Goal: Task Accomplishment & Management: Complete application form

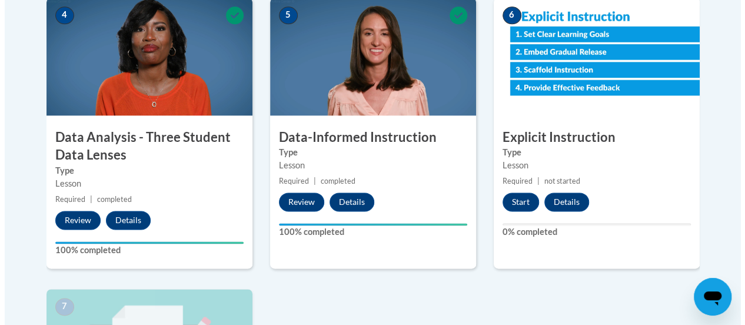
scroll to position [695, 0]
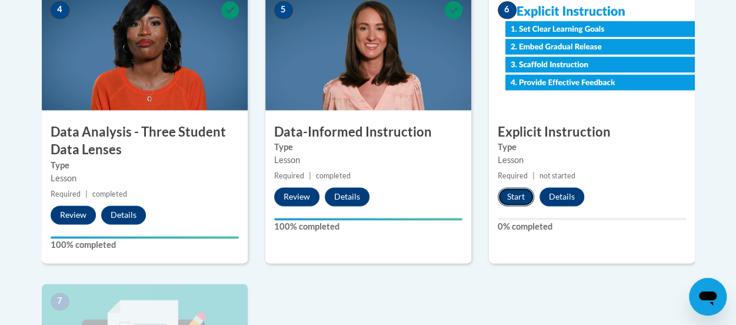
click at [517, 193] on button "Start" at bounding box center [516, 196] width 37 height 19
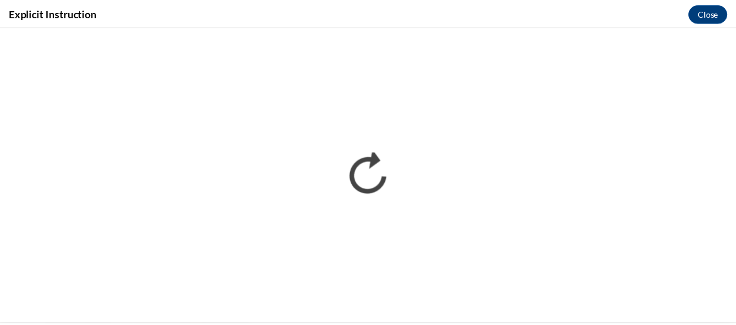
scroll to position [0, 0]
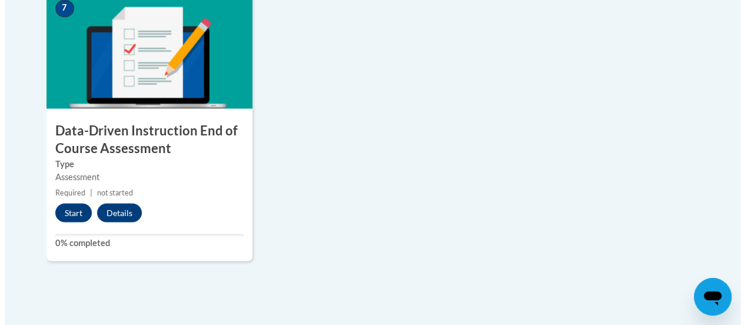
scroll to position [990, 0]
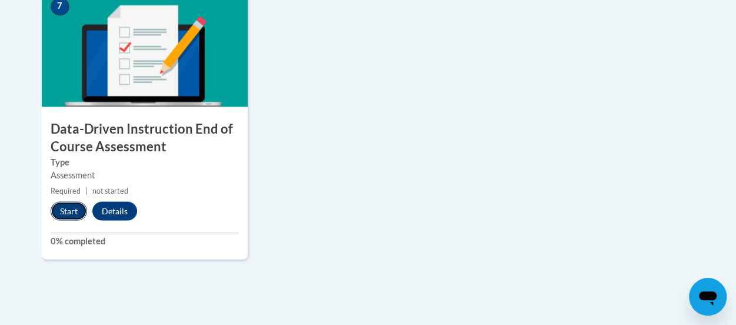
click at [61, 210] on button "Start" at bounding box center [69, 210] width 37 height 19
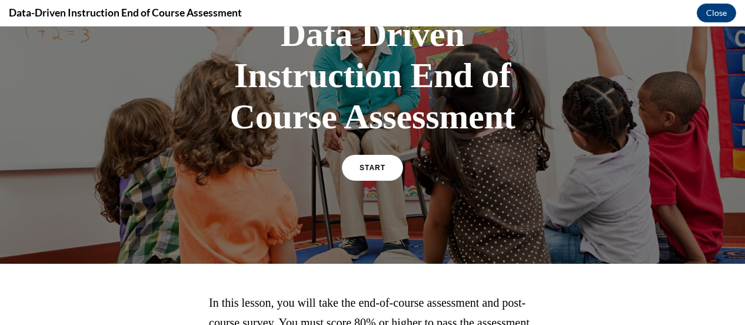
scroll to position [100, 0]
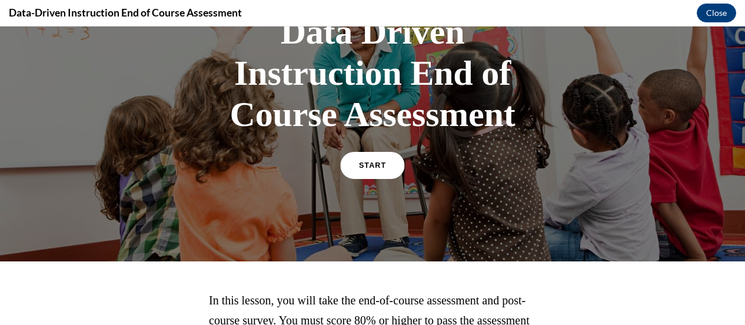
click at [374, 164] on span "START" at bounding box center [372, 165] width 27 height 9
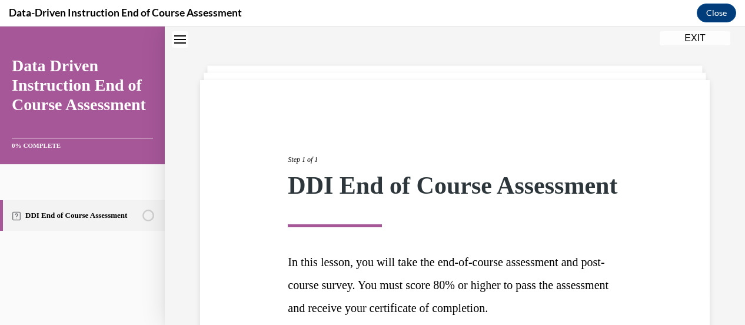
scroll to position [172, 0]
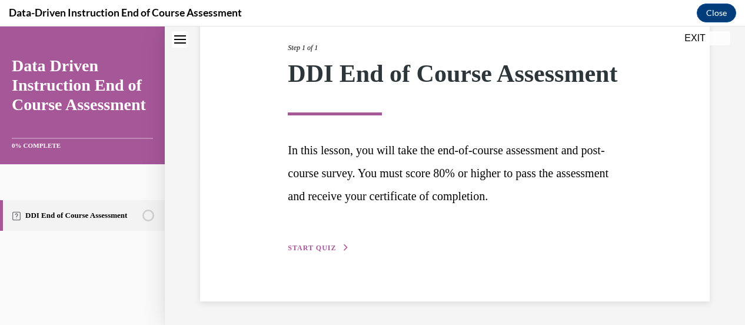
click at [326, 245] on span "START QUIZ" at bounding box center [312, 248] width 48 height 8
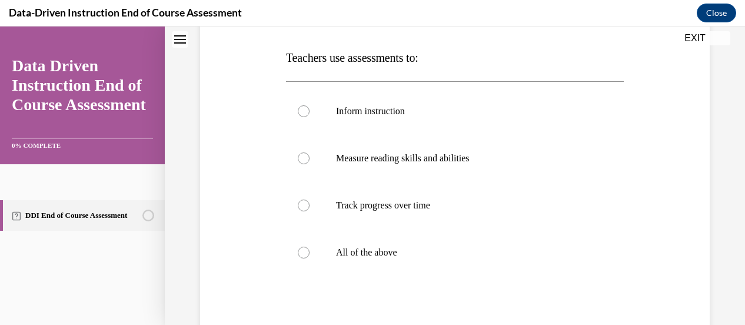
scroll to position [179, 0]
click at [358, 251] on p "All of the above" at bounding box center [465, 252] width 258 height 12
click at [310, 251] on input "All of the above" at bounding box center [304, 252] width 12 height 12
radio input "true"
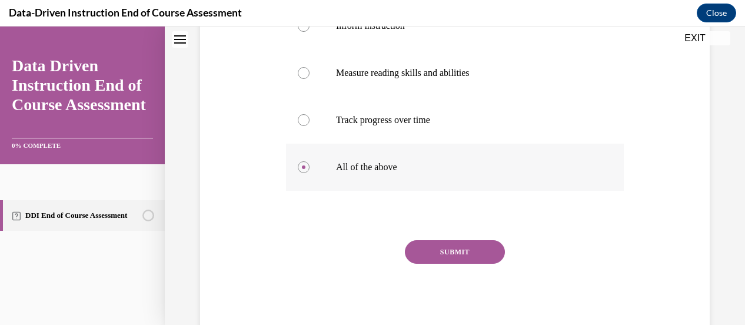
scroll to position [298, 0]
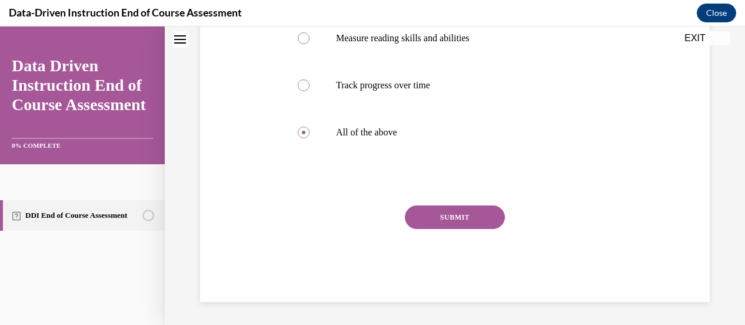
click at [472, 208] on button "SUBMIT" at bounding box center [455, 217] width 100 height 24
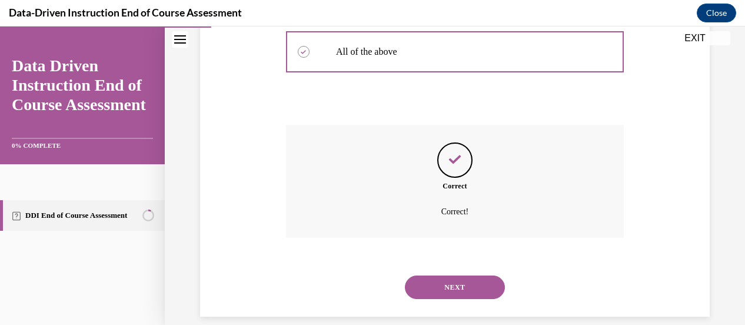
scroll to position [394, 0]
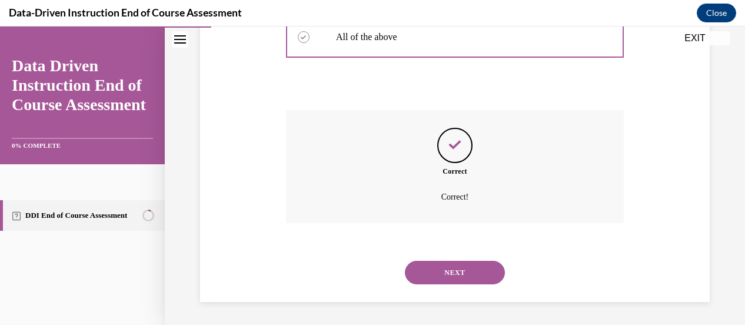
click at [450, 268] on button "NEXT" at bounding box center [455, 273] width 100 height 24
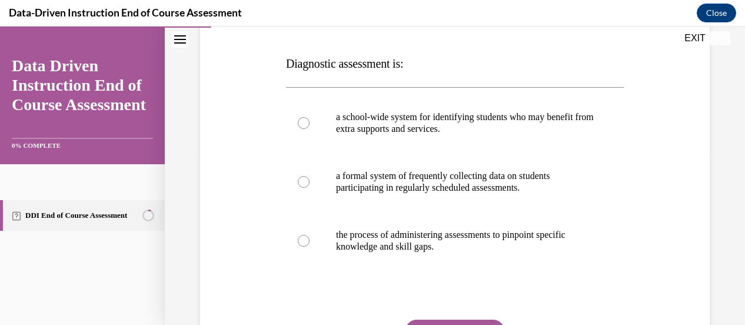
scroll to position [173, 0]
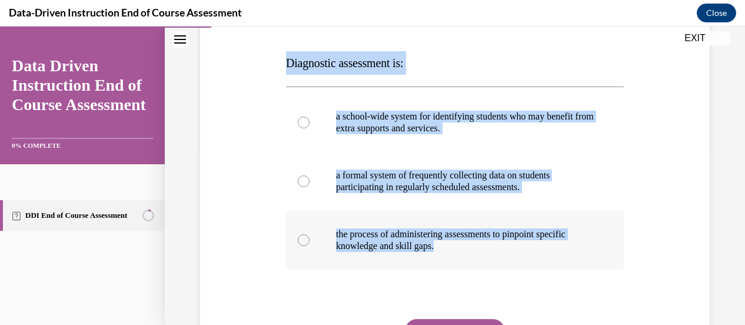
drag, startPoint x: 281, startPoint y: 58, endPoint x: 452, endPoint y: 256, distance: 261.3
click at [452, 256] on div "Question 02/12 Diagnostic assessment is: a school-wide system for identifying s…" at bounding box center [455, 185] width 516 height 460
copy div "Diagnostic assessment is: a school-wide system for identifying students who may…"
click at [382, 233] on p "the process of administering assessments to pinpoint specific knowledge and ski…" at bounding box center [465, 240] width 258 height 24
click at [310, 234] on input "the process of administering assessments to pinpoint specific knowledge and ski…" at bounding box center [304, 240] width 12 height 12
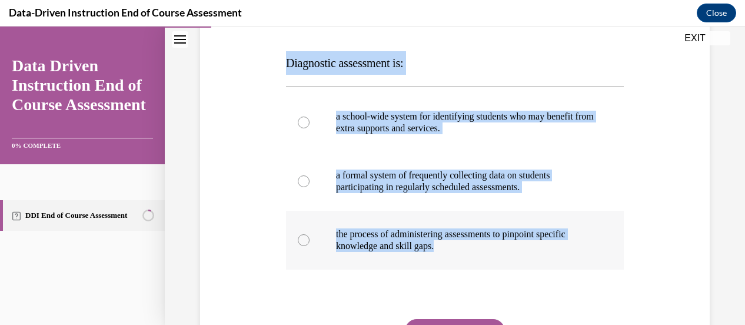
radio input "true"
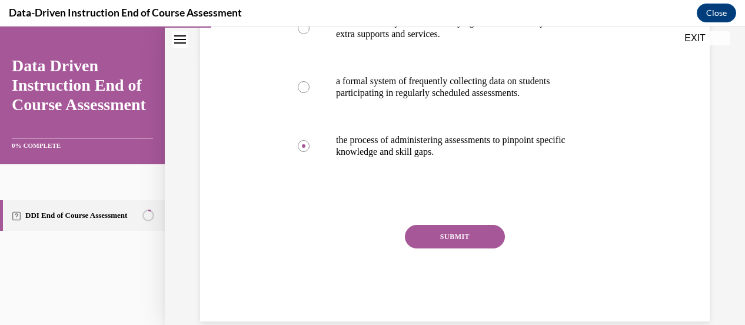
click at [442, 229] on button "SUBMIT" at bounding box center [455, 237] width 100 height 24
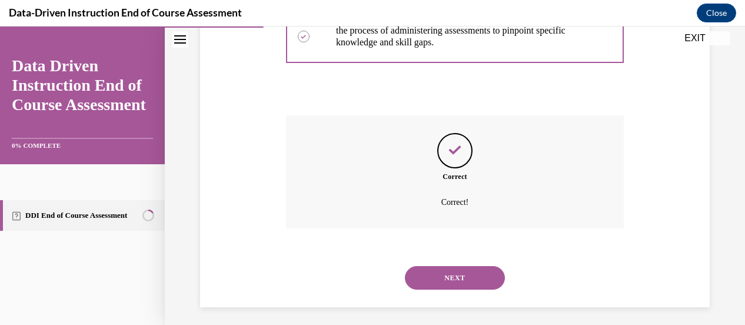
scroll to position [382, 0]
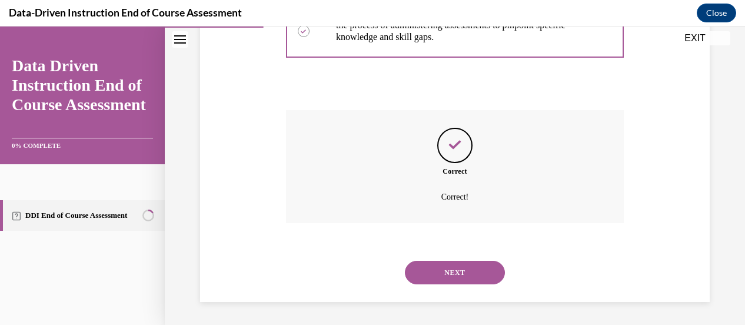
click at [453, 271] on button "NEXT" at bounding box center [455, 273] width 100 height 24
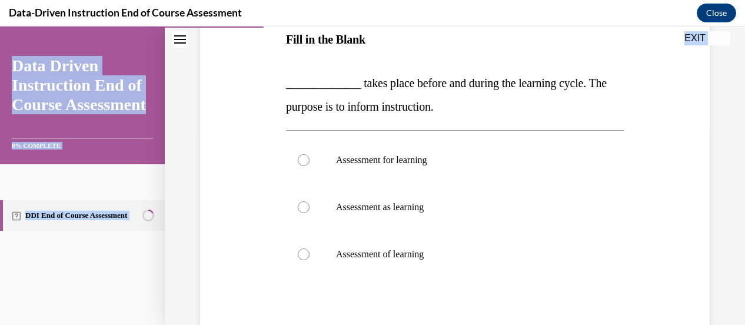
scroll to position [319, 0]
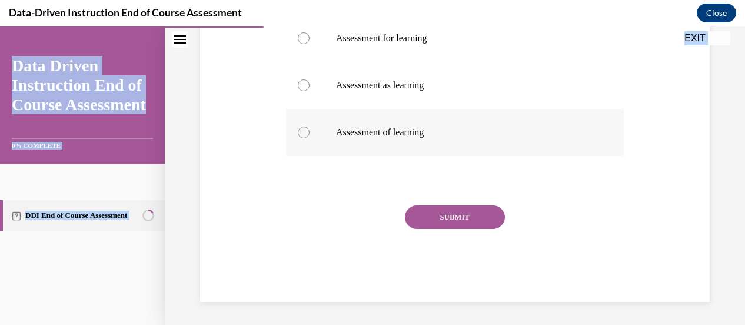
drag, startPoint x: 280, startPoint y: 130, endPoint x: 449, endPoint y: 134, distance: 168.4
click at [449, 134] on div "Question 03/12 Fill in the Blank _____________ takes place before and during th…" at bounding box center [455, 56] width 516 height 492
copy div "Fill in the Blank _____________ takes place before and during the learning cycl…"
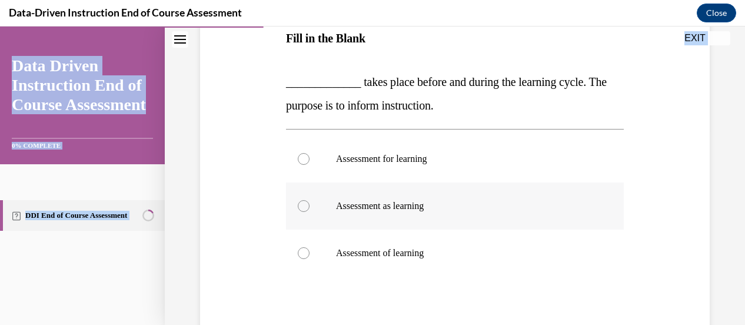
scroll to position [198, 0]
click at [522, 104] on p "_____________ takes place before and during the learning cycle. The purpose is …" at bounding box center [455, 92] width 338 height 47
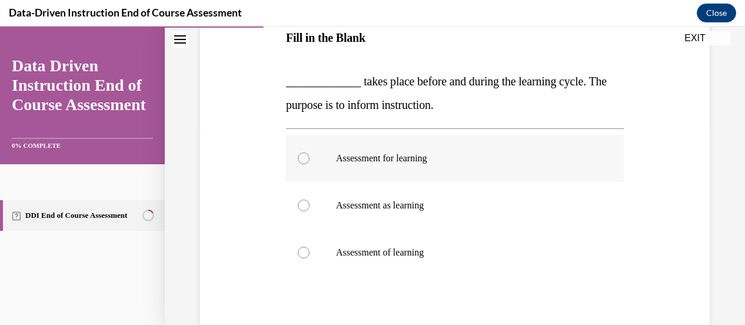
click at [422, 161] on p "Assessment for learning" at bounding box center [465, 158] width 258 height 12
click at [310, 161] on input "Assessment for learning" at bounding box center [304, 158] width 12 height 12
radio input "true"
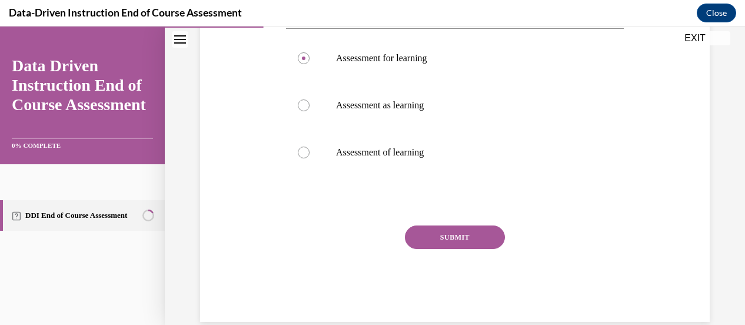
click at [457, 230] on button "SUBMIT" at bounding box center [455, 237] width 100 height 24
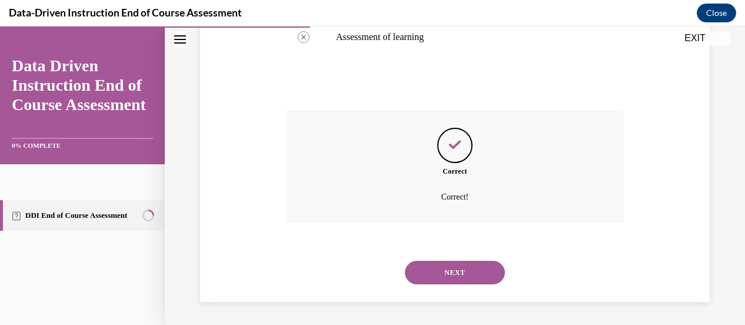
scroll to position [414, 0]
click at [459, 270] on button "NEXT" at bounding box center [455, 273] width 100 height 24
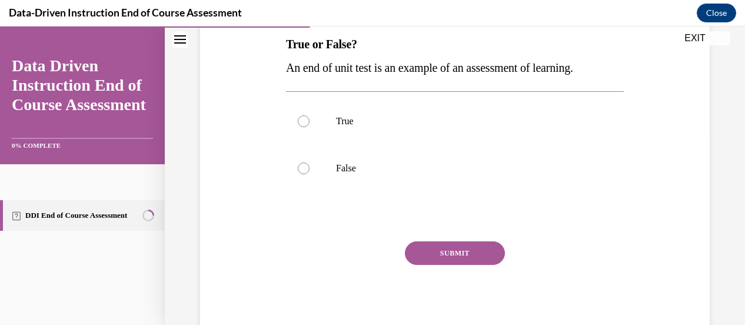
scroll to position [193, 0]
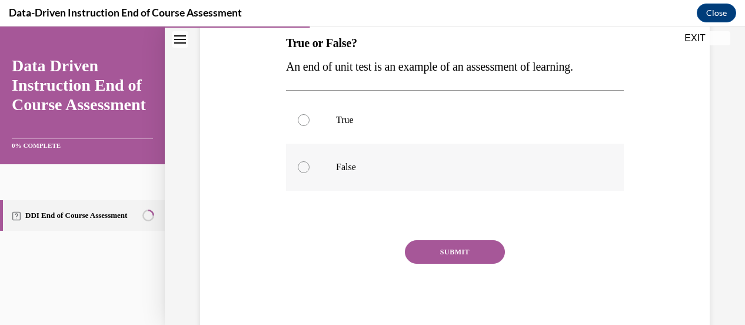
click at [417, 162] on p "False" at bounding box center [465, 167] width 258 height 12
click at [310, 162] on input "False" at bounding box center [304, 167] width 12 height 12
radio input "true"
click at [443, 254] on button "SUBMIT" at bounding box center [455, 252] width 100 height 24
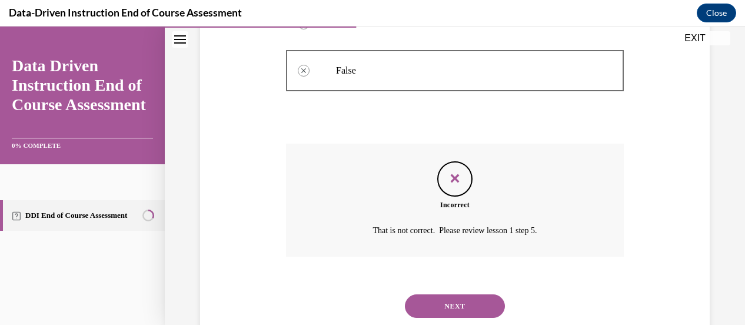
scroll to position [323, 0]
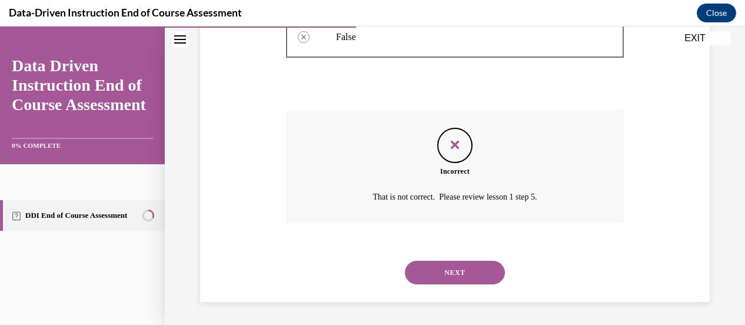
click at [448, 268] on button "NEXT" at bounding box center [455, 273] width 100 height 24
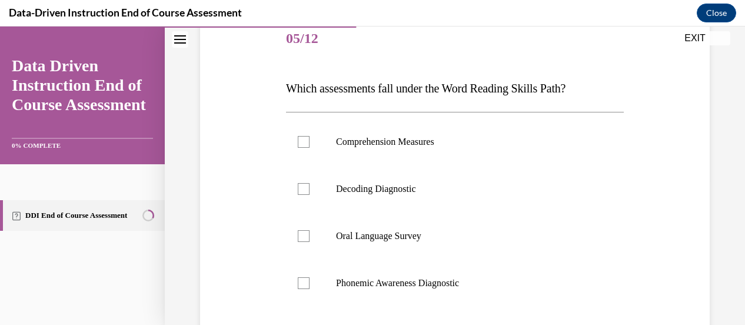
scroll to position [148, 0]
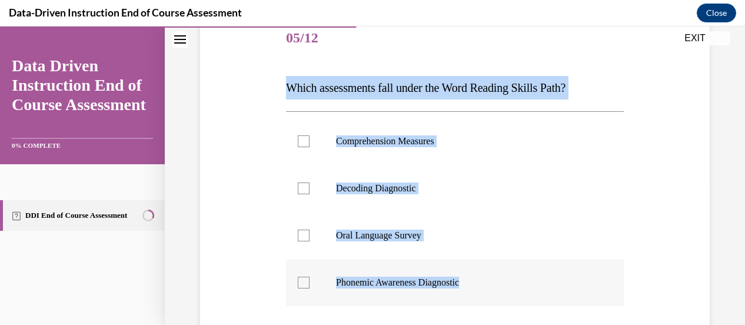
drag, startPoint x: 277, startPoint y: 85, endPoint x: 472, endPoint y: 271, distance: 269.8
click at [472, 271] on div "Question 05/12 Which assessments fall under the Word Reading Skills Path? Compr…" at bounding box center [455, 216] width 516 height 472
copy div "Which assessments fall under the Word Reading Skills Path? Comprehension Measur…"
click at [396, 177] on label "Decoding Diagnostic" at bounding box center [455, 188] width 338 height 47
click at [310, 183] on input "Decoding Diagnostic" at bounding box center [304, 189] width 12 height 12
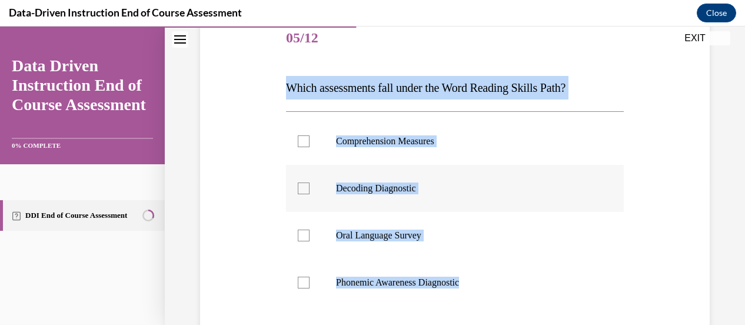
checkbox input "true"
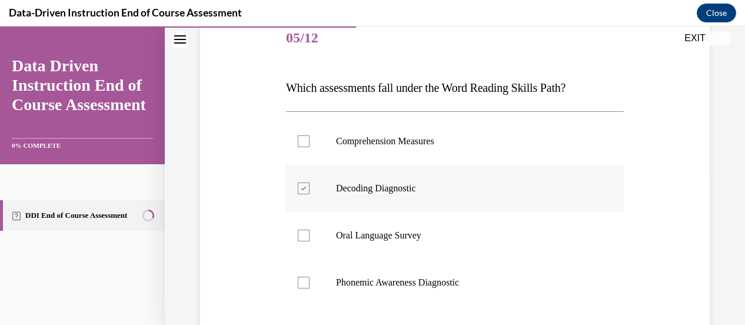
scroll to position [298, 0]
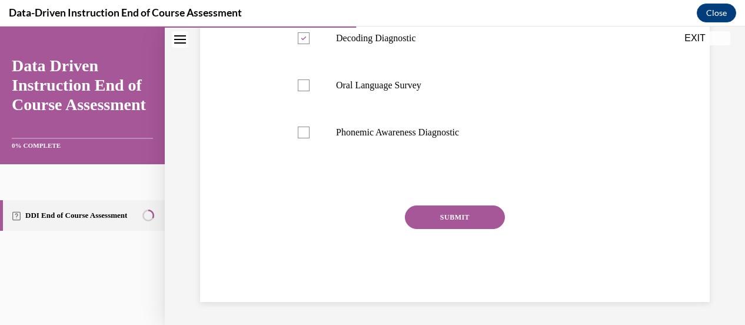
click at [459, 213] on button "SUBMIT" at bounding box center [455, 217] width 100 height 24
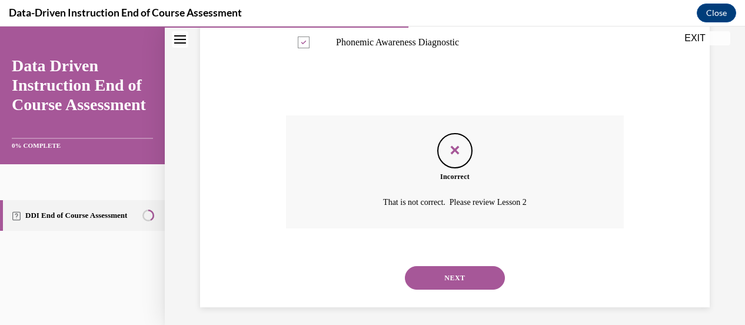
scroll to position [394, 0]
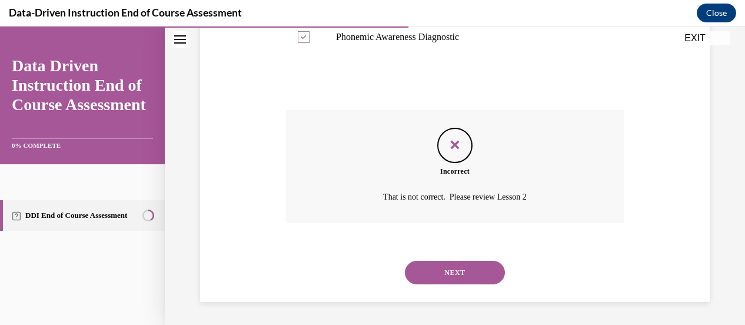
click at [458, 274] on button "NEXT" at bounding box center [455, 273] width 100 height 24
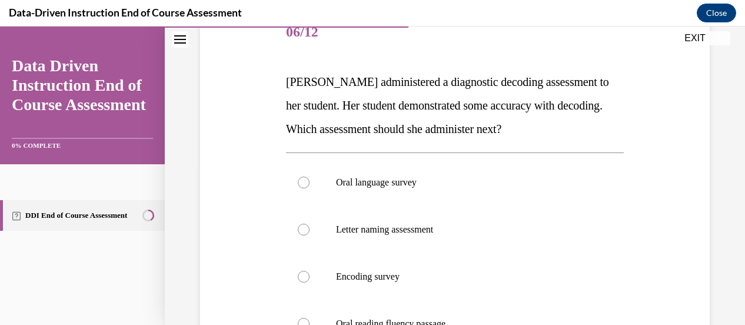
scroll to position [346, 0]
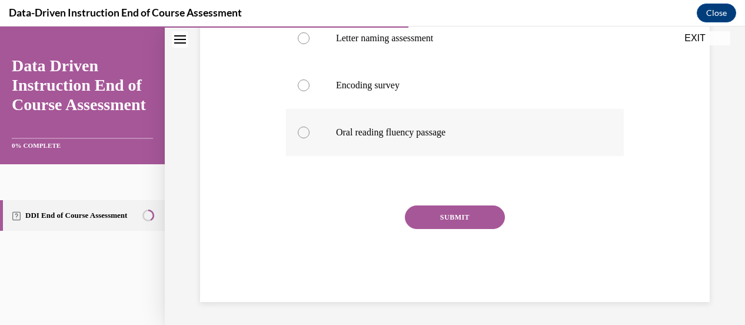
drag, startPoint x: 283, startPoint y: 79, endPoint x: 470, endPoint y: 124, distance: 192.5
click at [470, 124] on div "Question 06/12 Mrs. Lee administered a diagnostic decoding assessment to her st…" at bounding box center [455, 51] width 344 height 502
copy div "Mrs. Lee administered a diagnostic decoding assessment to her student. Her stud…"
click at [434, 128] on p "Oral reading fluency passage" at bounding box center [465, 133] width 258 height 12
click at [310, 128] on input "Oral reading fluency passage" at bounding box center [304, 133] width 12 height 12
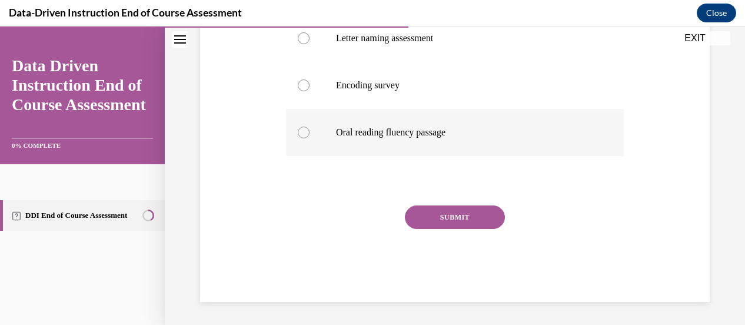
radio input "true"
click at [458, 214] on button "SUBMIT" at bounding box center [455, 217] width 100 height 24
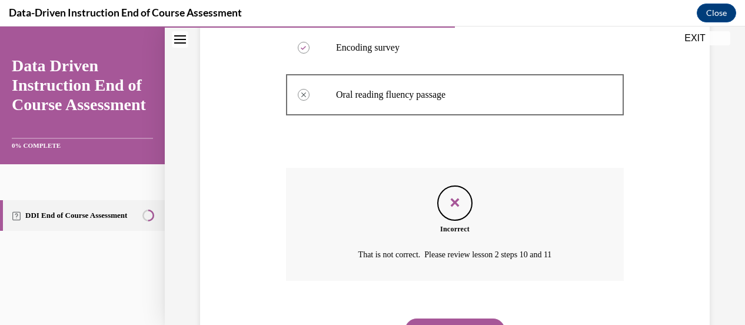
scroll to position [441, 0]
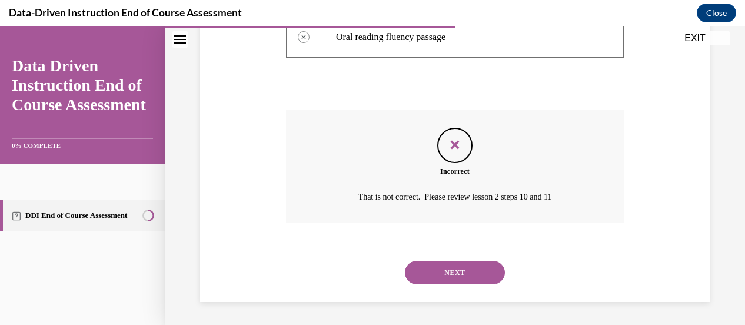
click at [459, 270] on button "NEXT" at bounding box center [455, 273] width 100 height 24
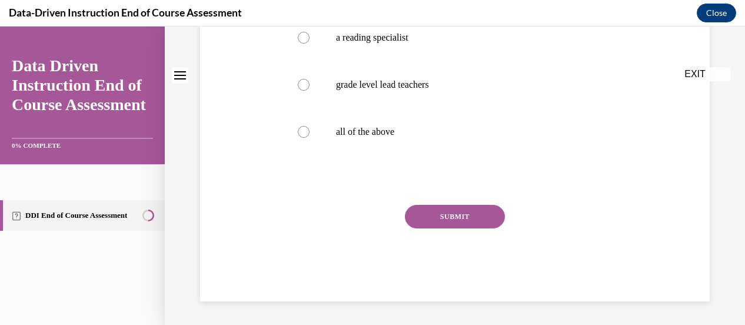
scroll to position [0, 0]
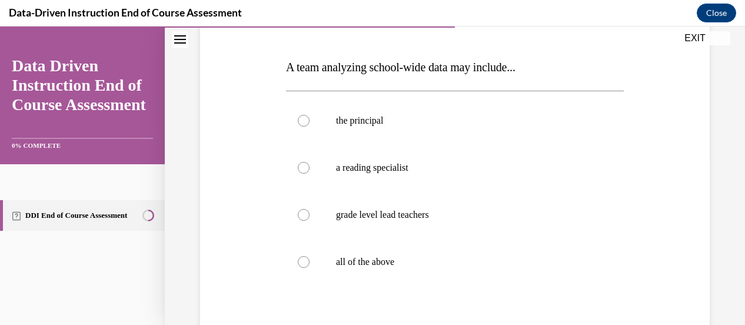
click at [459, 270] on label "all of the above" at bounding box center [455, 261] width 338 height 47
click at [310, 268] on input "all of the above" at bounding box center [304, 262] width 12 height 12
radio input "true"
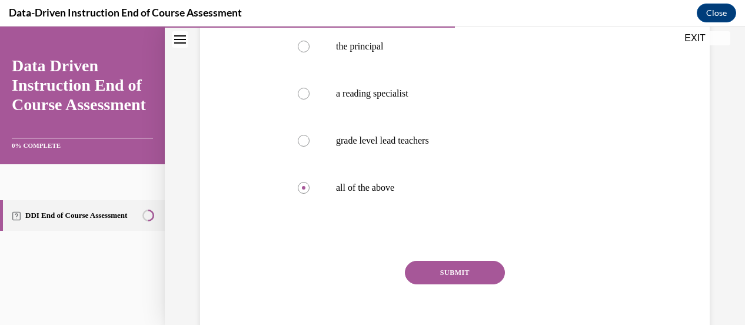
click at [459, 270] on button "SUBMIT" at bounding box center [455, 273] width 100 height 24
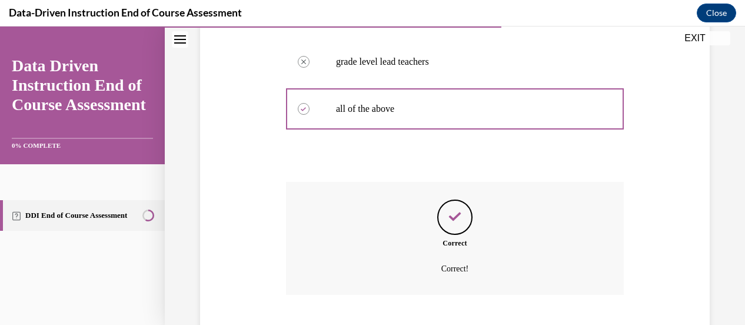
scroll to position [394, 0]
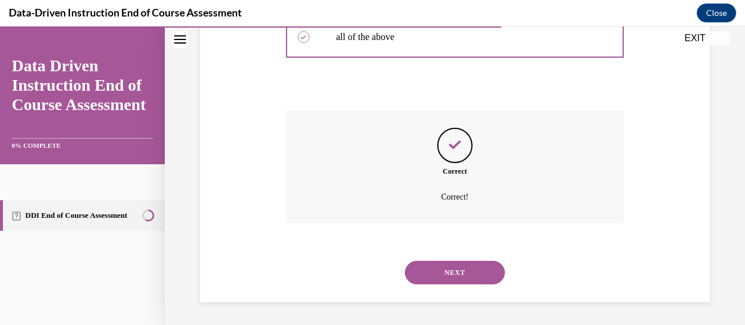
click at [459, 270] on button "NEXT" at bounding box center [455, 273] width 100 height 24
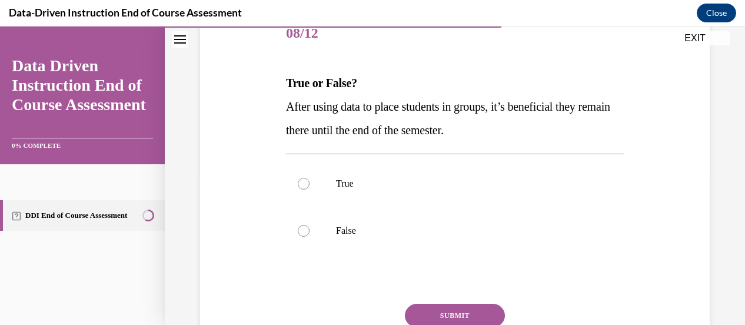
scroll to position [156, 0]
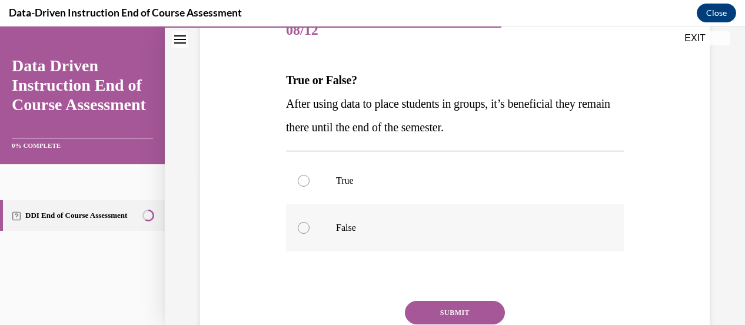
click at [419, 231] on p "False" at bounding box center [465, 228] width 258 height 12
click at [310, 231] on input "False" at bounding box center [304, 228] width 12 height 12
radio input "true"
click at [440, 305] on button "SUBMIT" at bounding box center [455, 313] width 100 height 24
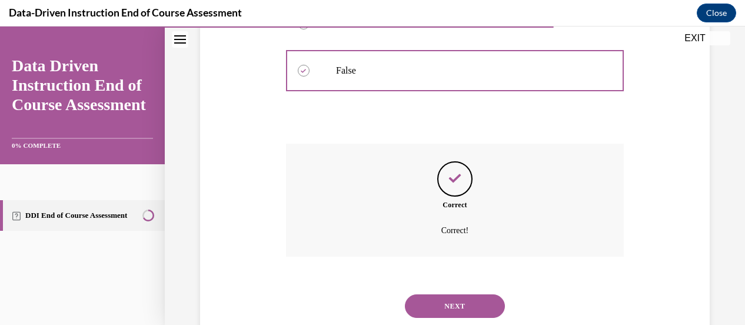
scroll to position [347, 0]
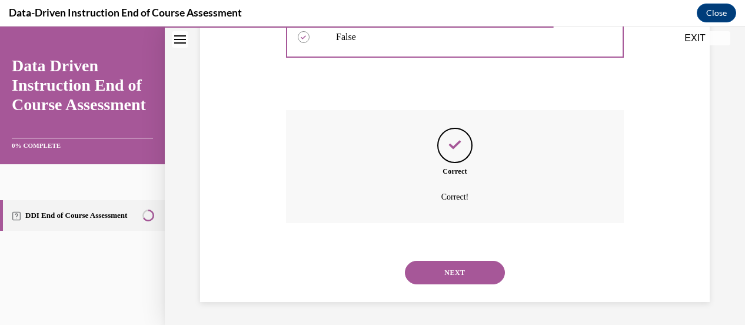
click at [451, 266] on button "NEXT" at bounding box center [455, 273] width 100 height 24
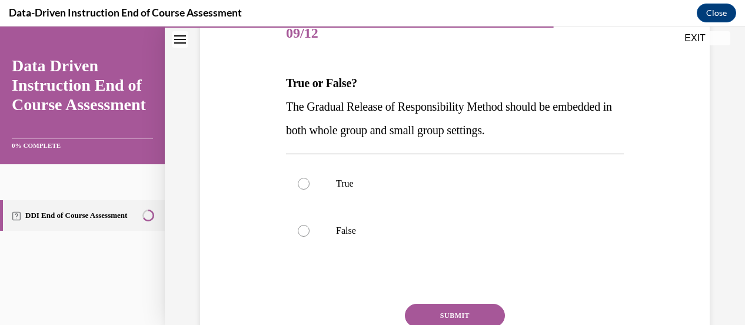
scroll to position [156, 0]
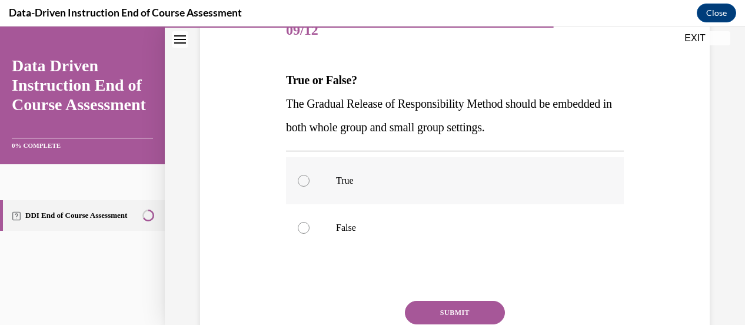
click at [433, 185] on p "True" at bounding box center [465, 181] width 258 height 12
click at [310, 185] on input "True" at bounding box center [304, 181] width 12 height 12
radio input "true"
click at [452, 306] on button "SUBMIT" at bounding box center [455, 313] width 100 height 24
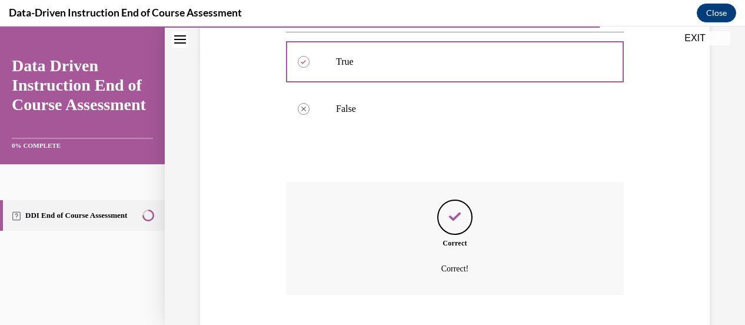
scroll to position [347, 0]
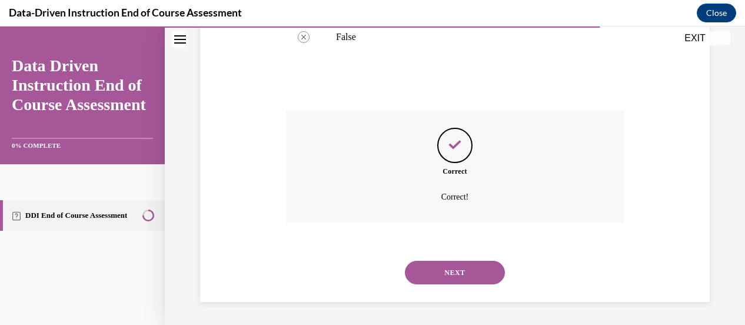
click at [451, 267] on button "NEXT" at bounding box center [455, 273] width 100 height 24
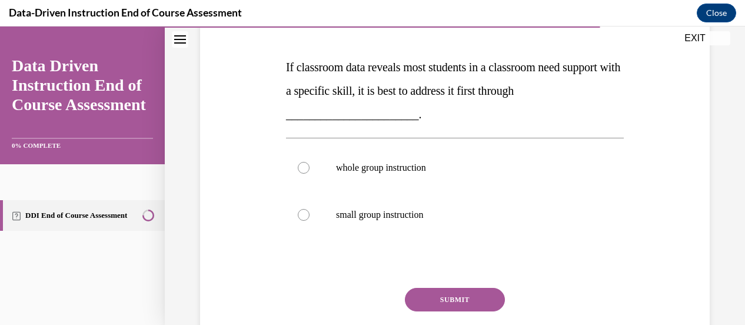
scroll to position [236, 0]
click at [462, 154] on label "whole group instruction" at bounding box center [455, 167] width 338 height 47
click at [310, 162] on input "whole group instruction" at bounding box center [304, 168] width 12 height 12
radio input "true"
click at [462, 293] on button "SUBMIT" at bounding box center [455, 300] width 100 height 24
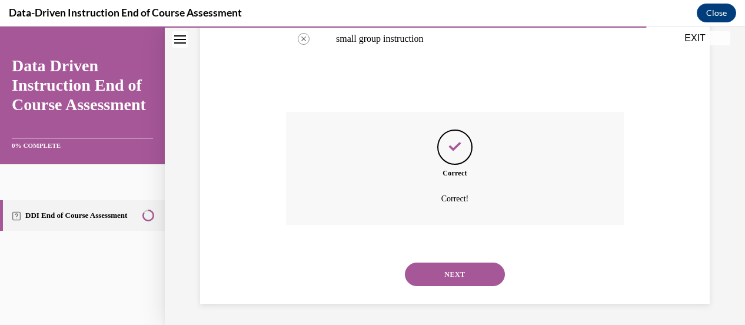
scroll to position [414, 0]
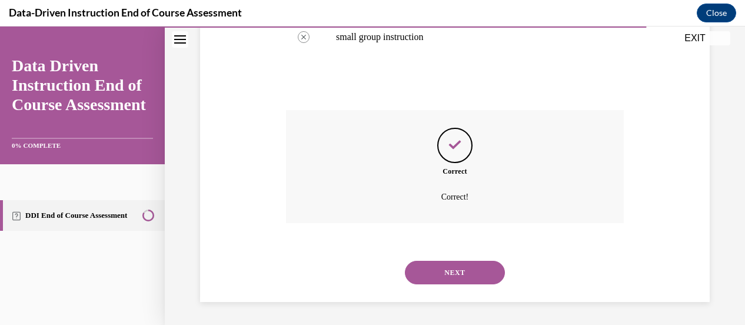
click at [462, 293] on div "NEXT" at bounding box center [455, 272] width 338 height 47
click at [460, 274] on button "NEXT" at bounding box center [455, 273] width 100 height 24
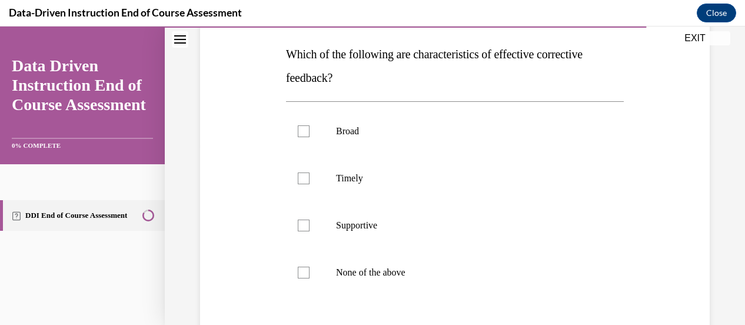
scroll to position [183, 0]
click at [393, 171] on label "Timely" at bounding box center [455, 177] width 338 height 47
click at [310, 172] on input "Timely" at bounding box center [304, 178] width 12 height 12
checkbox input "true"
click at [390, 224] on p "Supportive" at bounding box center [465, 225] width 258 height 12
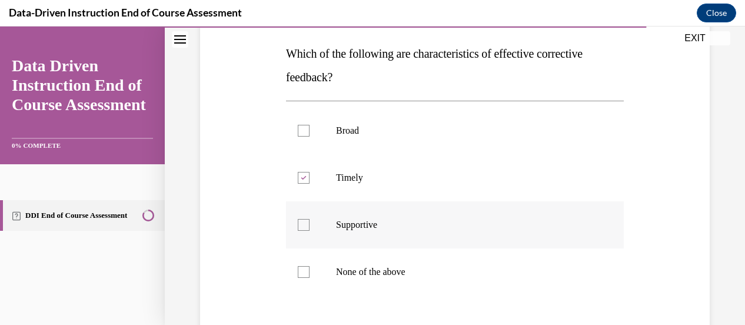
click at [310, 224] on input "Supportive" at bounding box center [304, 225] width 12 height 12
checkbox input "true"
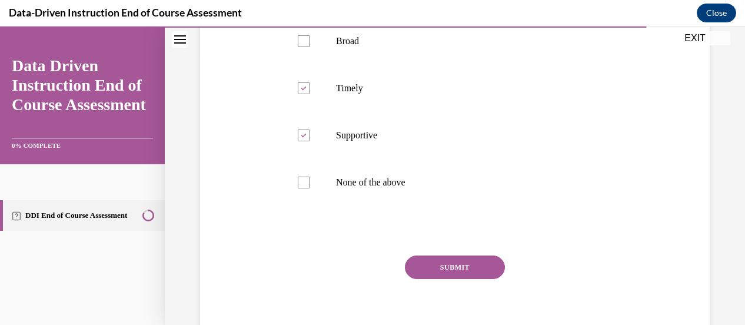
click at [456, 266] on button "SUBMIT" at bounding box center [455, 268] width 100 height 24
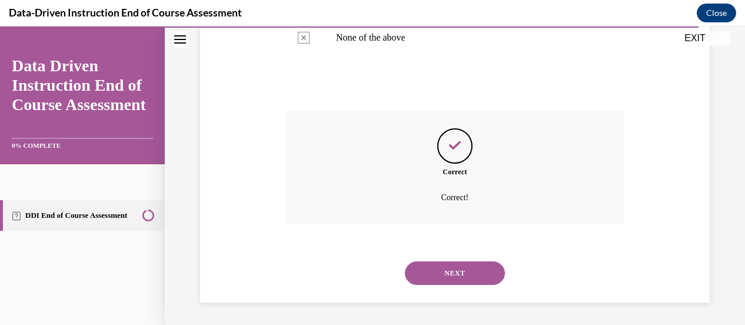
scroll to position [417, 0]
click at [456, 266] on button "NEXT" at bounding box center [455, 273] width 100 height 24
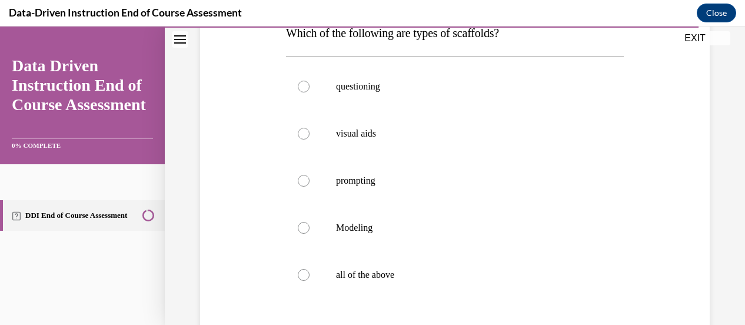
scroll to position [207, 0]
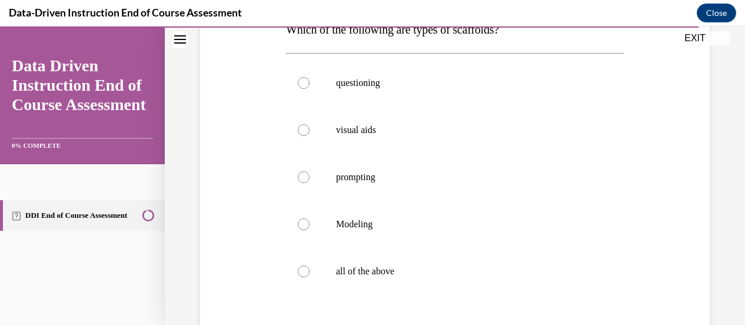
click at [456, 266] on p "all of the above" at bounding box center [465, 272] width 258 height 12
click at [310, 266] on input "all of the above" at bounding box center [304, 272] width 12 height 12
radio input "true"
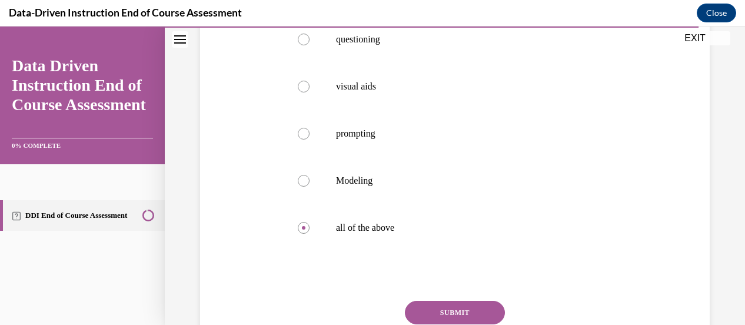
scroll to position [251, 0]
click at [454, 305] on button "SUBMIT" at bounding box center [455, 312] width 100 height 24
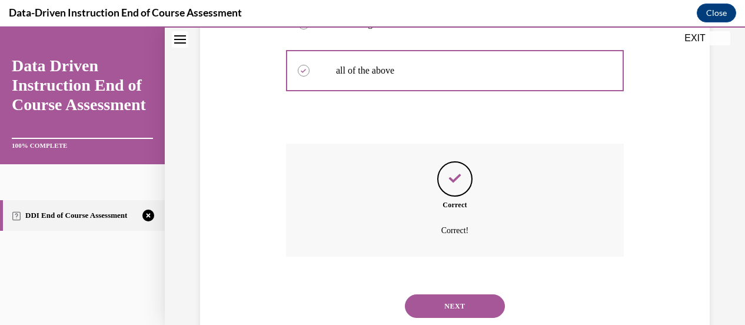
scroll to position [441, 0]
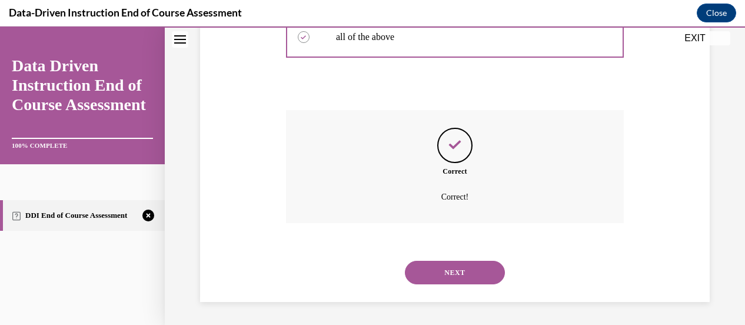
click at [454, 273] on button "NEXT" at bounding box center [455, 273] width 100 height 24
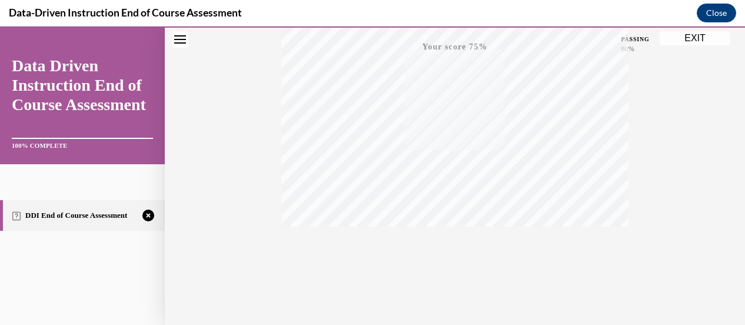
scroll to position [304, 0]
click at [446, 247] on icon "button" at bounding box center [455, 253] width 42 height 13
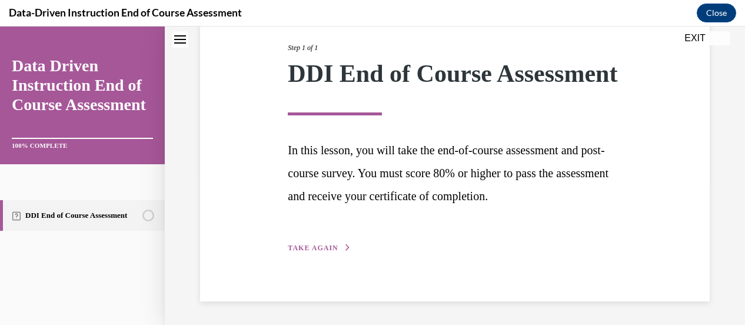
scroll to position [172, 0]
click at [312, 244] on span "TAKE AGAIN" at bounding box center [313, 248] width 50 height 8
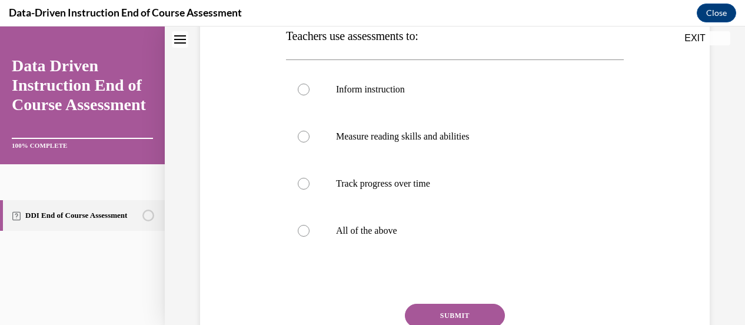
scroll to position [201, 0]
click at [533, 217] on label "All of the above" at bounding box center [455, 230] width 338 height 47
click at [310, 224] on input "All of the above" at bounding box center [304, 230] width 12 height 12
radio input "true"
click at [465, 310] on button "SUBMIT" at bounding box center [455, 315] width 100 height 24
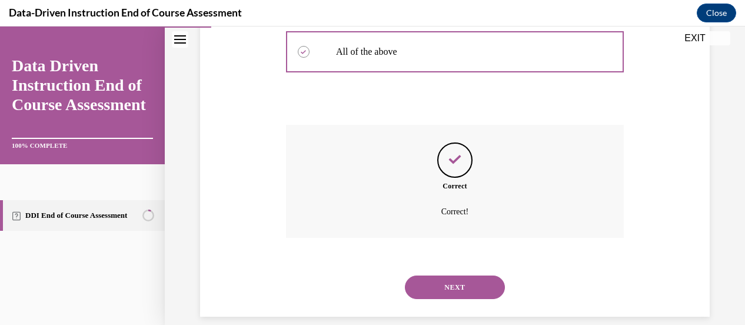
scroll to position [394, 0]
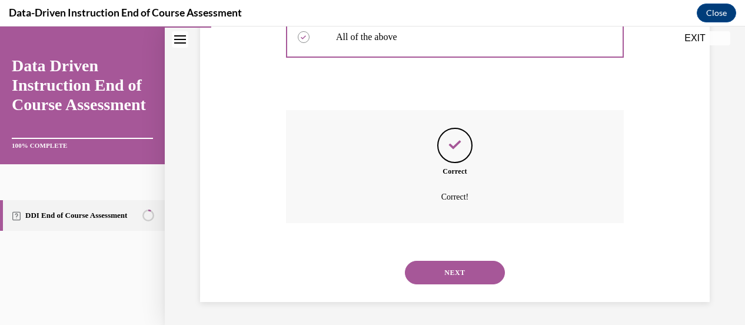
click at [463, 269] on button "NEXT" at bounding box center [455, 273] width 100 height 24
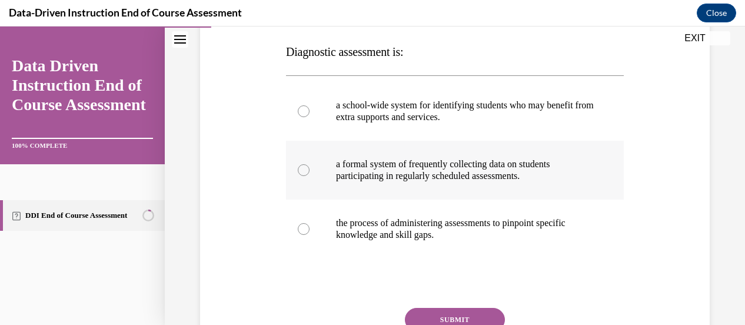
scroll to position [193, 0]
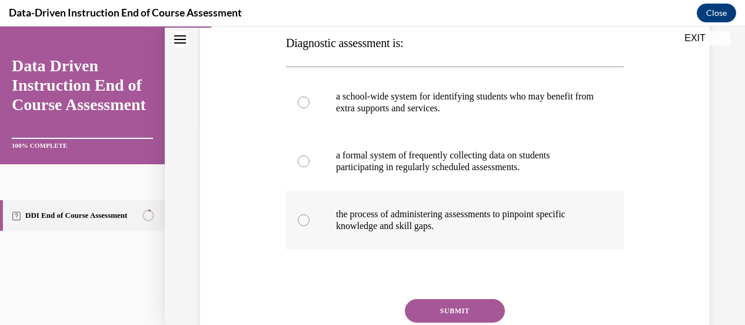
click at [560, 214] on p "the process of administering assessments to pinpoint specific knowledge and ski…" at bounding box center [465, 220] width 258 height 24
click at [310, 214] on input "the process of administering assessments to pinpoint specific knowledge and ski…" at bounding box center [304, 220] width 12 height 12
radio input "true"
click at [466, 313] on button "SUBMIT" at bounding box center [455, 311] width 100 height 24
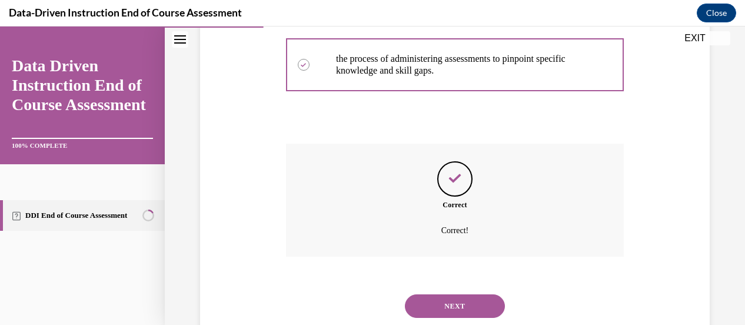
scroll to position [382, 0]
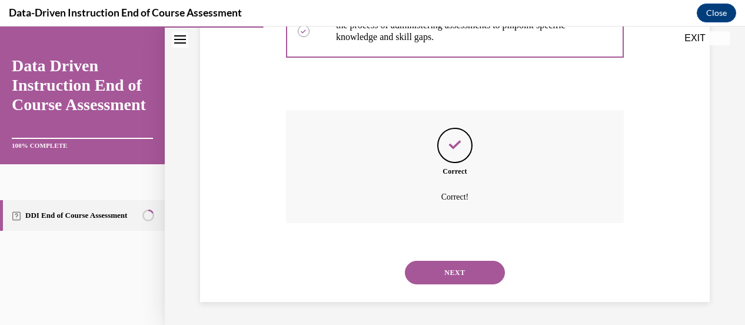
click at [458, 273] on button "NEXT" at bounding box center [455, 273] width 100 height 24
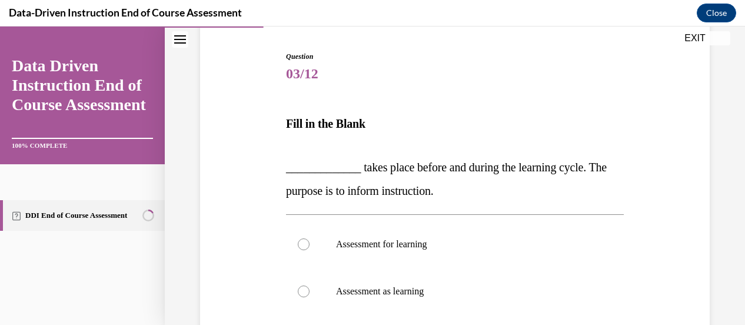
scroll to position [114, 0]
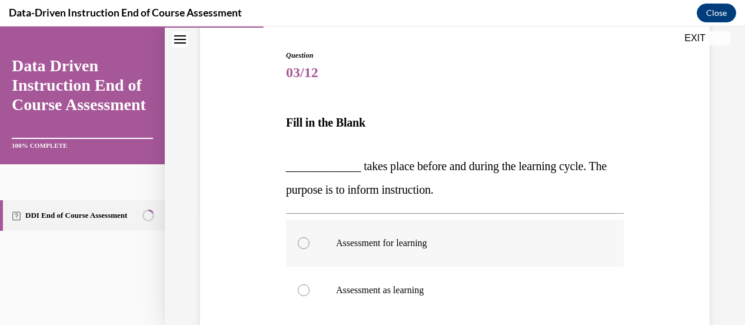
click at [443, 242] on p "Assessment for learning" at bounding box center [465, 243] width 258 height 12
click at [310, 242] on input "Assessment for learning" at bounding box center [304, 243] width 12 height 12
radio input "true"
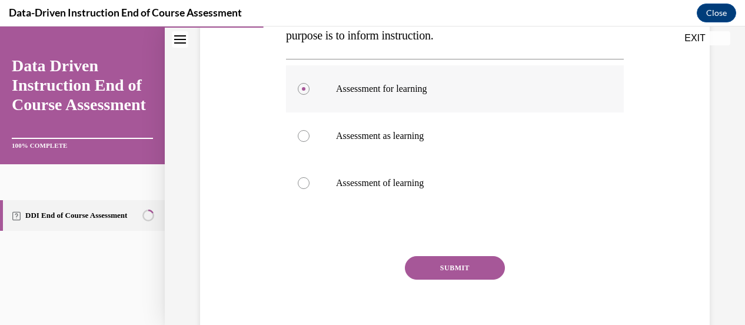
scroll to position [268, 0]
click at [422, 84] on p "Assessment for learning" at bounding box center [465, 88] width 258 height 12
click at [310, 84] on input "Assessment for learning" at bounding box center [304, 88] width 12 height 12
click at [445, 261] on button "SUBMIT" at bounding box center [455, 268] width 100 height 24
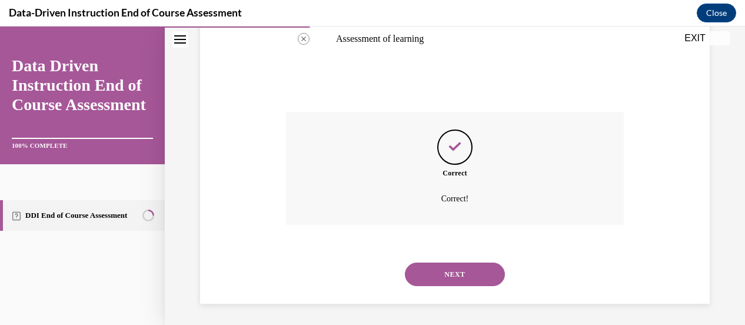
scroll to position [414, 0]
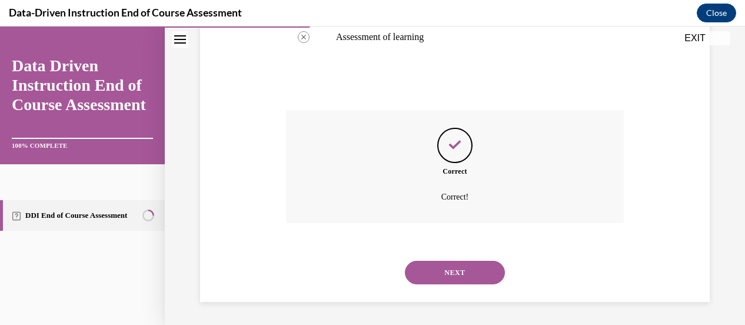
click at [449, 268] on button "NEXT" at bounding box center [455, 273] width 100 height 24
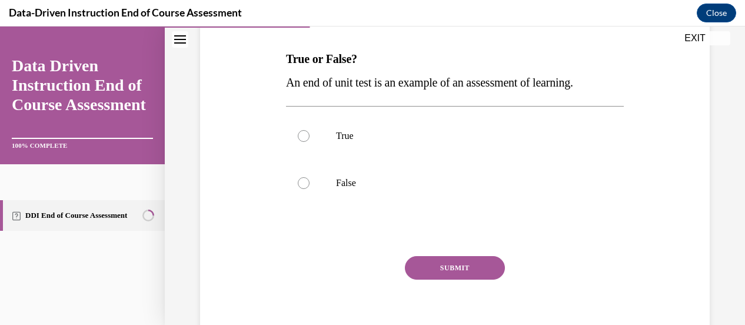
scroll to position [178, 0]
click at [400, 137] on p "True" at bounding box center [465, 136] width 258 height 12
click at [310, 137] on input "True" at bounding box center [304, 136] width 12 height 12
radio input "true"
click at [469, 263] on button "SUBMIT" at bounding box center [455, 268] width 100 height 24
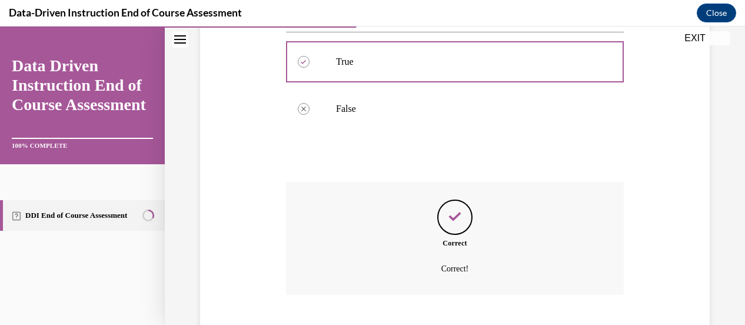
scroll to position [323, 0]
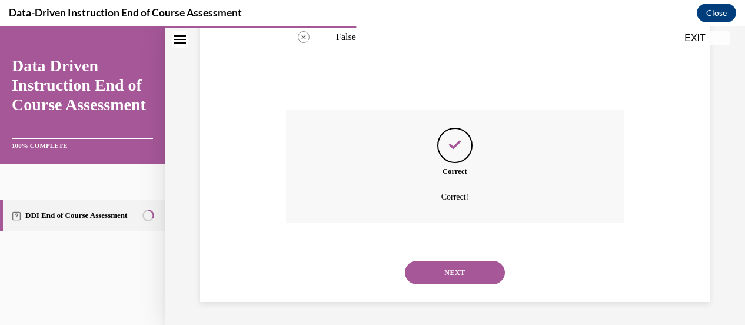
click at [459, 264] on button "NEXT" at bounding box center [455, 273] width 100 height 24
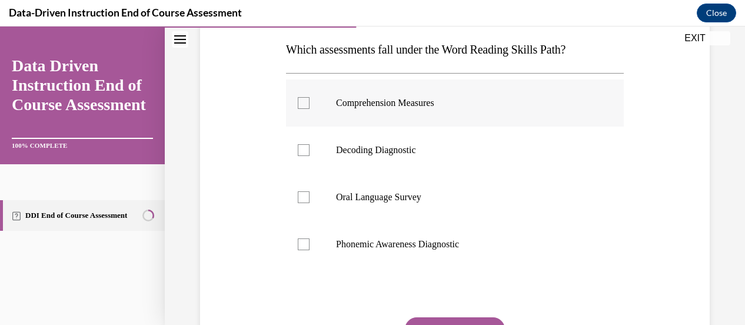
scroll to position [192, 0]
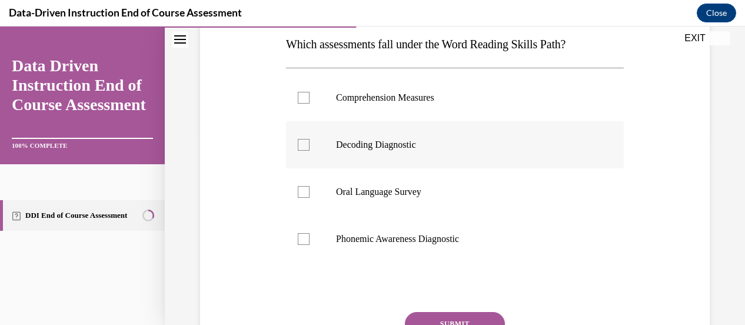
click at [433, 140] on p "Decoding Diagnostic" at bounding box center [465, 145] width 258 height 12
click at [310, 140] on input "Decoding Diagnostic" at bounding box center [304, 145] width 12 height 12
checkbox input "true"
click at [429, 234] on p "Phonemic Awareness Diagnostic" at bounding box center [465, 239] width 258 height 12
click at [310, 234] on input "Phonemic Awareness Diagnostic" at bounding box center [304, 239] width 12 height 12
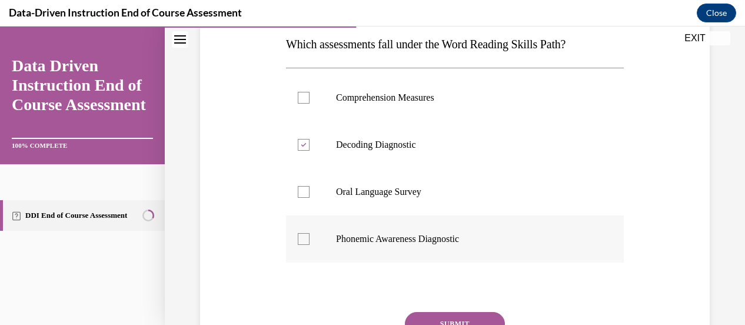
checkbox input "true"
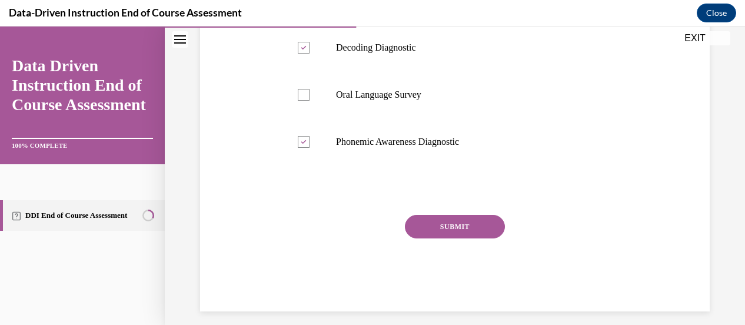
click at [453, 221] on button "SUBMIT" at bounding box center [455, 227] width 100 height 24
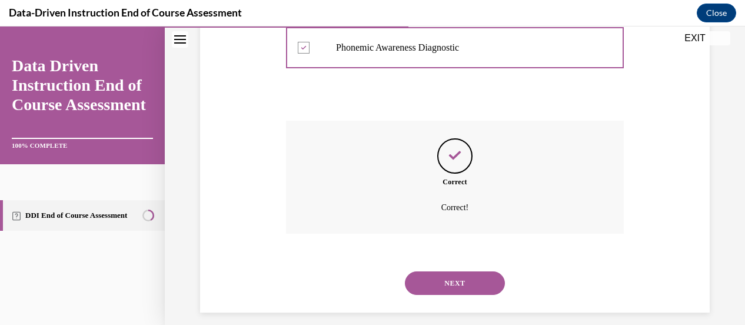
scroll to position [394, 0]
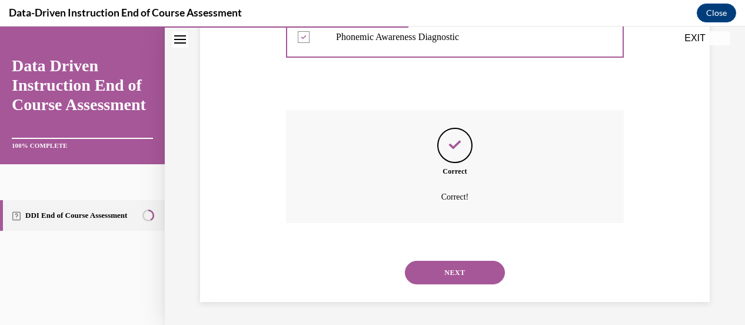
click at [452, 269] on button "NEXT" at bounding box center [455, 273] width 100 height 24
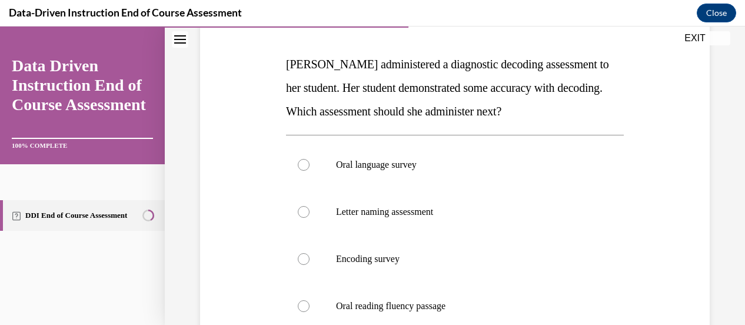
scroll to position [193, 0]
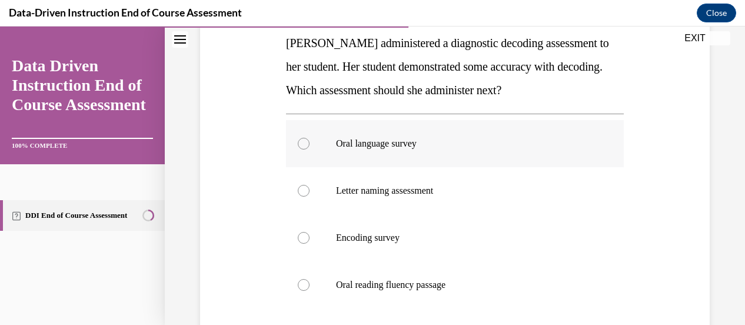
click at [532, 142] on p "Oral language survey" at bounding box center [465, 144] width 258 height 12
click at [310, 142] on input "Oral language survey" at bounding box center [304, 144] width 12 height 12
radio input "true"
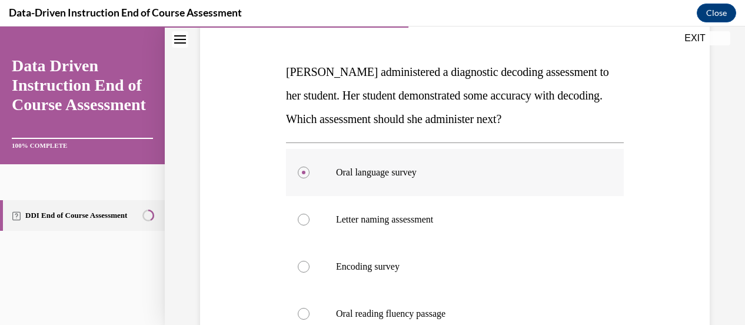
scroll to position [164, 0]
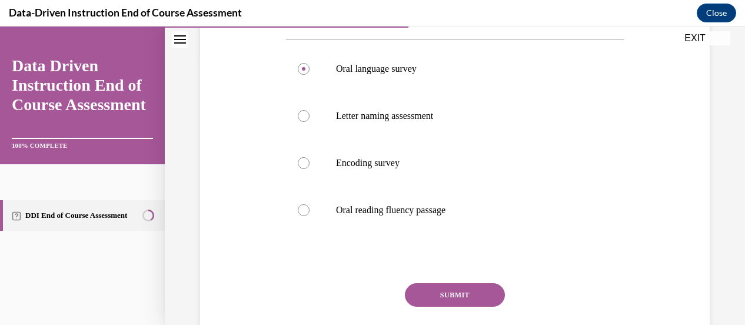
click at [467, 288] on button "SUBMIT" at bounding box center [455, 295] width 100 height 24
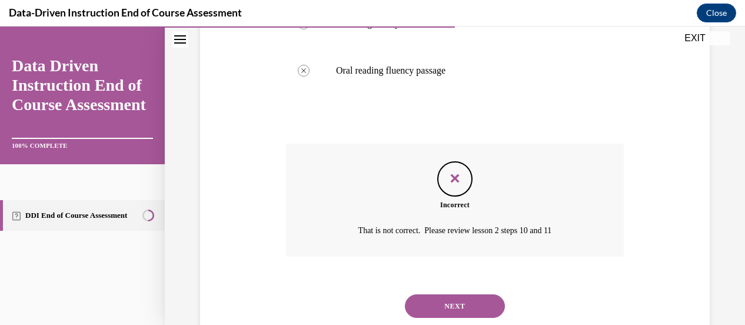
scroll to position [441, 0]
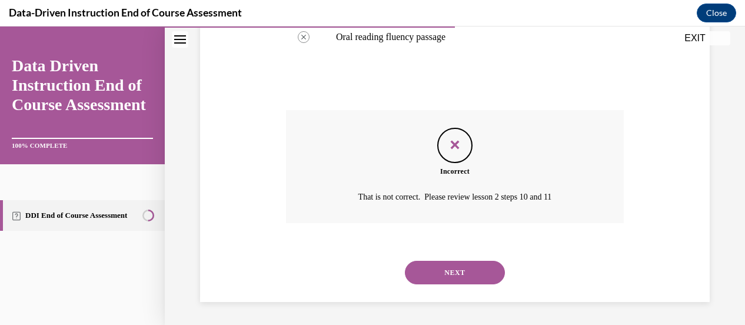
click at [460, 267] on button "NEXT" at bounding box center [455, 273] width 100 height 24
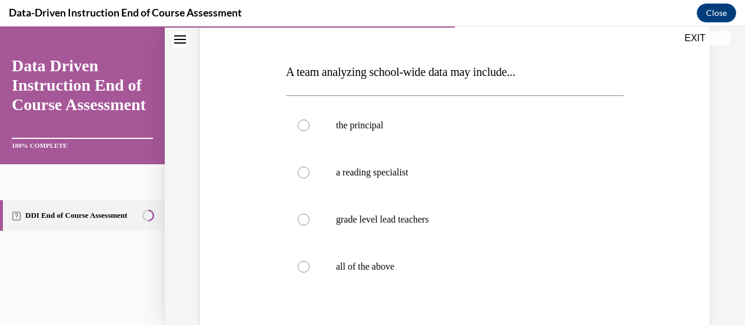
scroll to position [165, 0]
click at [460, 267] on p "all of the above" at bounding box center [465, 266] width 258 height 12
click at [310, 267] on input "all of the above" at bounding box center [304, 266] width 12 height 12
radio input "true"
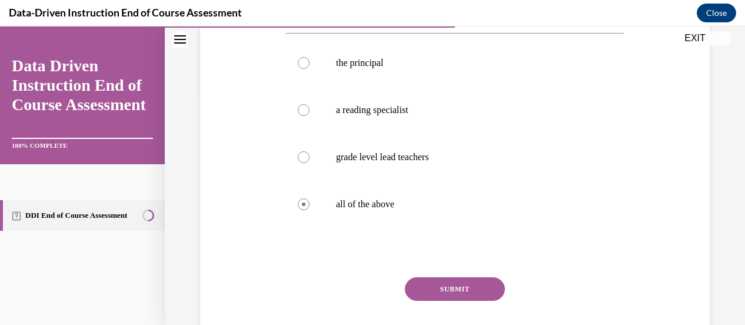
click at [461, 284] on button "SUBMIT" at bounding box center [455, 289] width 100 height 24
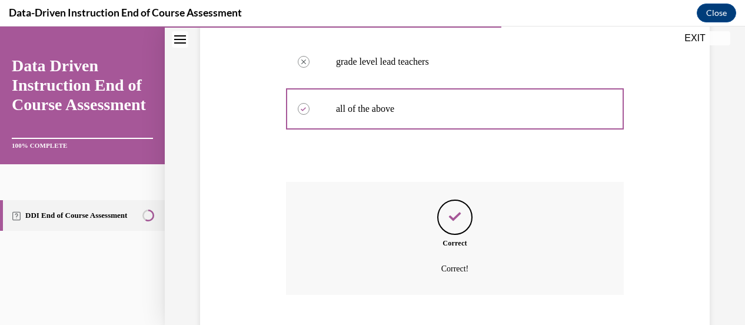
scroll to position [394, 0]
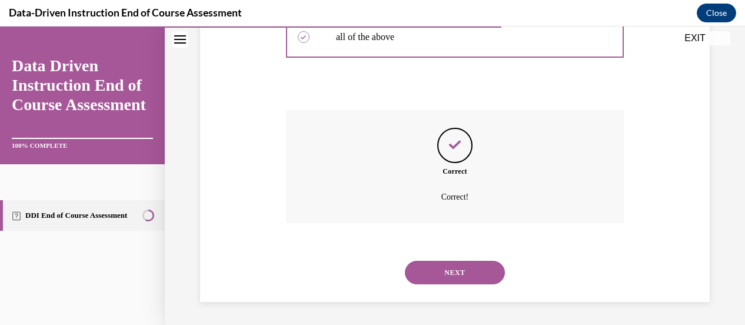
click at [458, 273] on button "NEXT" at bounding box center [455, 273] width 100 height 24
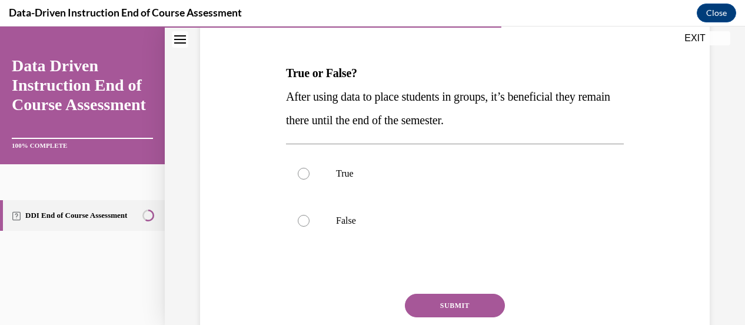
scroll to position [172, 0]
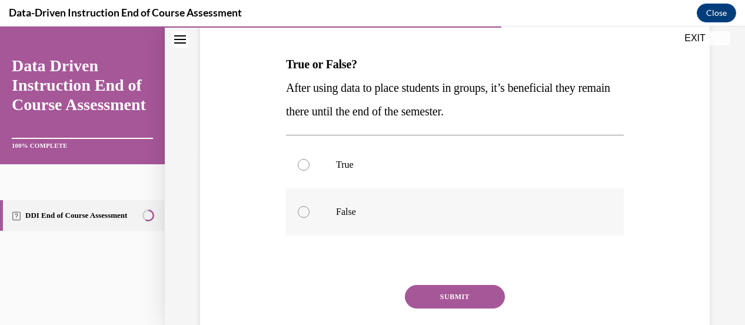
click at [454, 208] on p "False" at bounding box center [465, 212] width 258 height 12
click at [310, 208] on input "False" at bounding box center [304, 212] width 12 height 12
radio input "true"
click at [460, 296] on button "SUBMIT" at bounding box center [455, 297] width 100 height 24
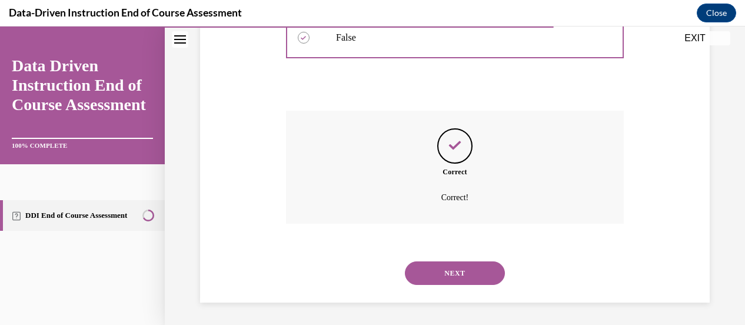
scroll to position [347, 0]
click at [459, 270] on button "NEXT" at bounding box center [455, 273] width 100 height 24
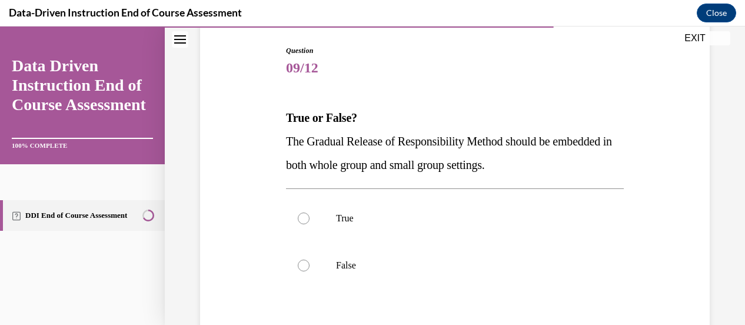
scroll to position [119, 0]
click at [464, 218] on p "True" at bounding box center [465, 218] width 258 height 12
click at [310, 218] on input "True" at bounding box center [304, 218] width 12 height 12
radio input "true"
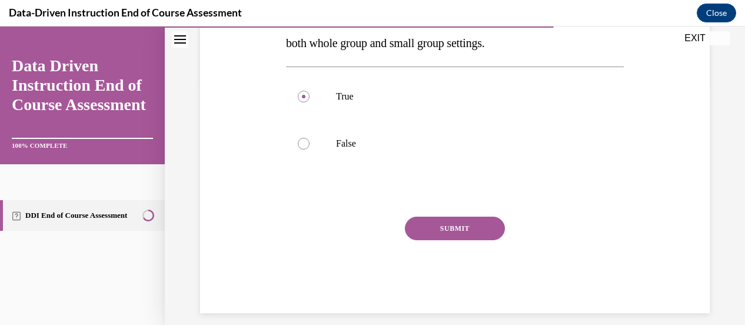
click at [458, 222] on button "SUBMIT" at bounding box center [455, 229] width 100 height 24
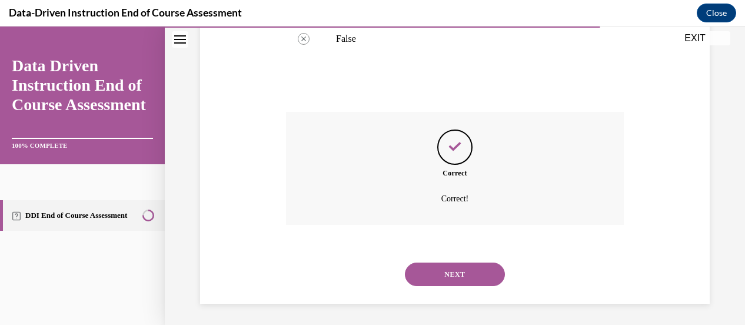
scroll to position [347, 0]
click at [454, 267] on button "NEXT" at bounding box center [455, 273] width 100 height 24
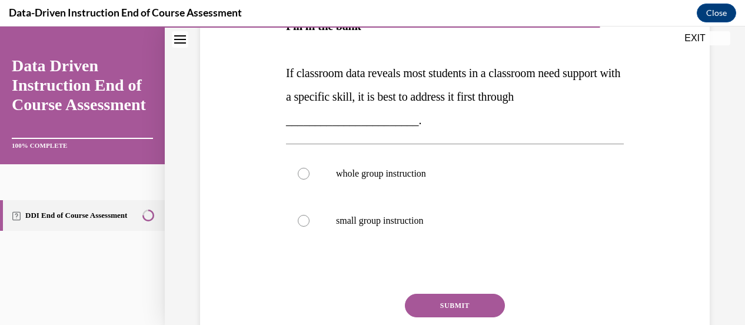
scroll to position [231, 0]
click at [429, 170] on p "whole group instruction" at bounding box center [465, 173] width 258 height 12
click at [310, 170] on input "whole group instruction" at bounding box center [304, 173] width 12 height 12
radio input "true"
click at [439, 302] on button "SUBMIT" at bounding box center [455, 305] width 100 height 24
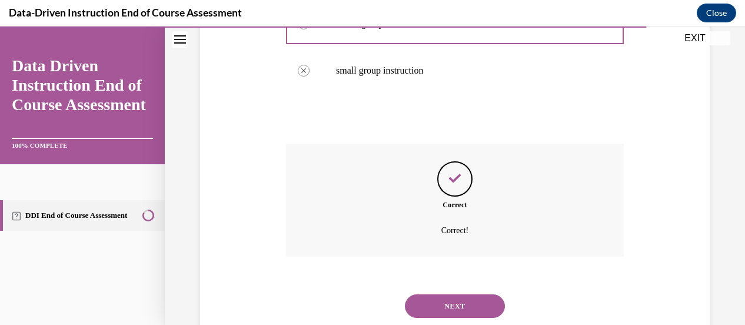
scroll to position [414, 0]
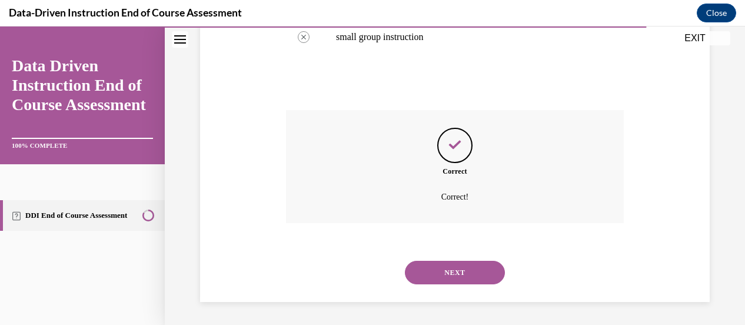
click at [450, 272] on button "NEXT" at bounding box center [455, 273] width 100 height 24
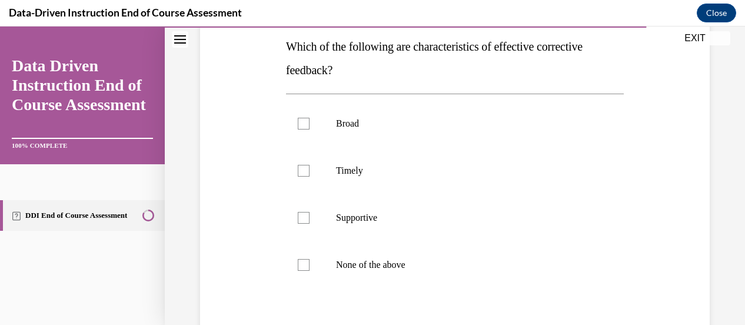
scroll to position [190, 0]
click at [377, 168] on p "Timely" at bounding box center [465, 170] width 258 height 12
click at [310, 168] on input "Timely" at bounding box center [304, 170] width 12 height 12
checkbox input "true"
click at [376, 221] on p "Supportive" at bounding box center [465, 217] width 258 height 12
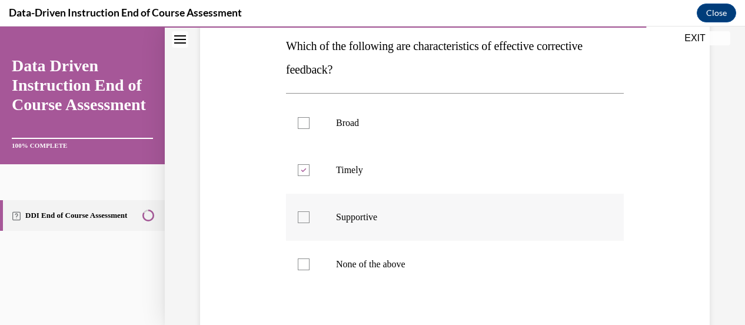
click at [310, 221] on input "Supportive" at bounding box center [304, 217] width 12 height 12
checkbox input "true"
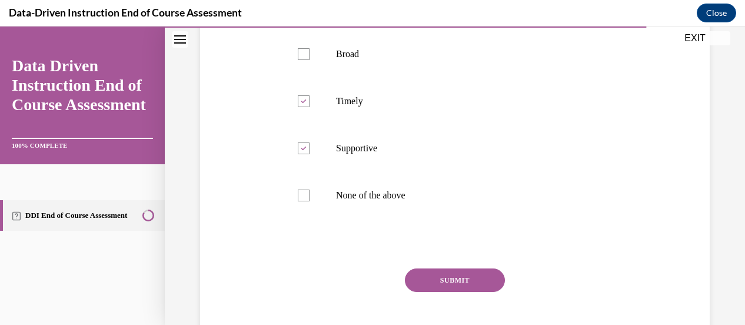
click at [449, 277] on button "SUBMIT" at bounding box center [455, 280] width 100 height 24
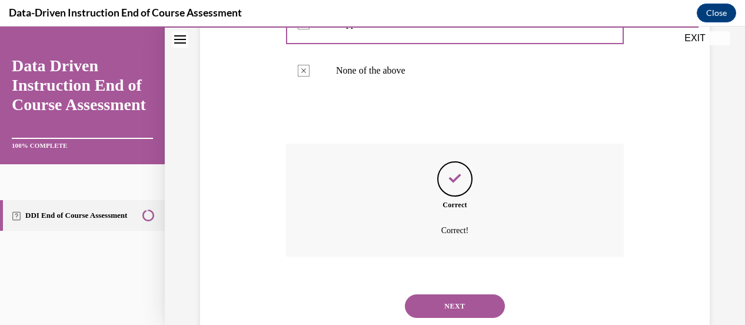
scroll to position [417, 0]
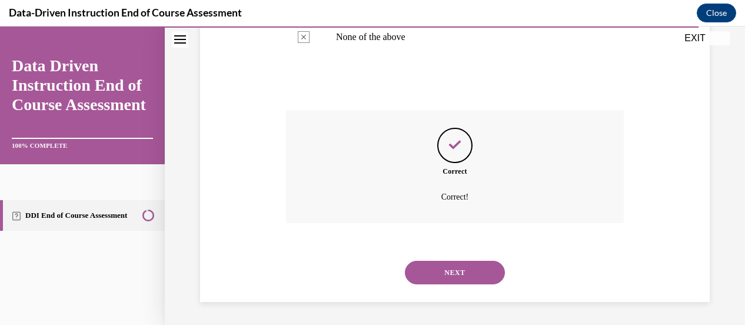
click at [449, 277] on button "NEXT" at bounding box center [455, 273] width 100 height 24
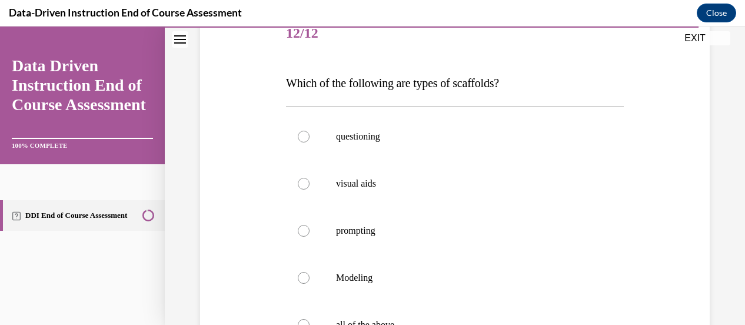
scroll to position [152, 0]
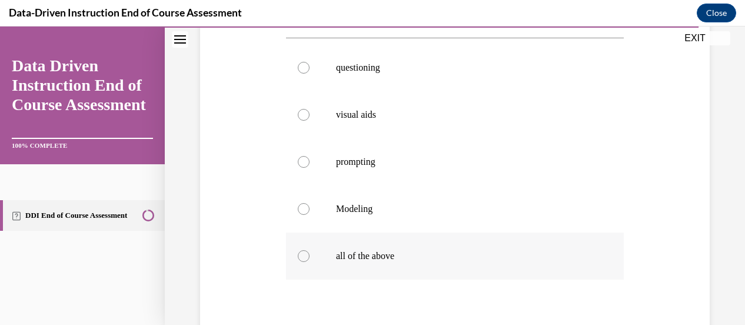
click at [404, 257] on p "all of the above" at bounding box center [465, 256] width 258 height 12
click at [310, 257] on input "all of the above" at bounding box center [304, 256] width 12 height 12
radio input "true"
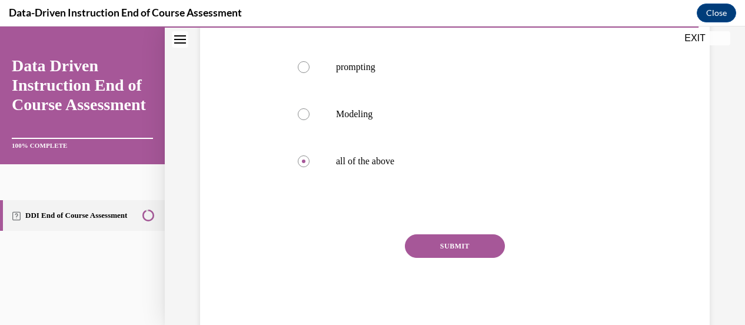
click at [463, 237] on button "SUBMIT" at bounding box center [455, 246] width 100 height 24
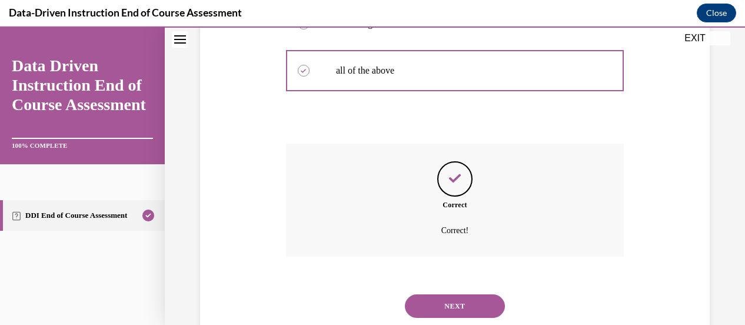
scroll to position [441, 0]
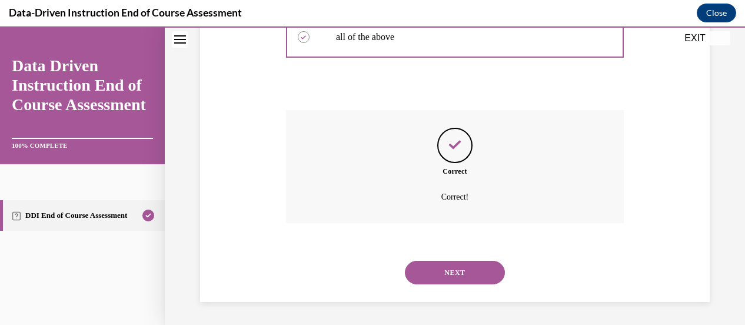
click at [451, 271] on button "NEXT" at bounding box center [455, 273] width 100 height 24
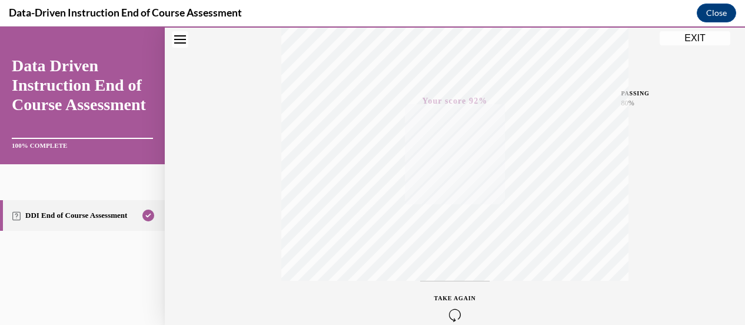
scroll to position [304, 0]
click at [694, 38] on button "EXIT" at bounding box center [695, 38] width 71 height 14
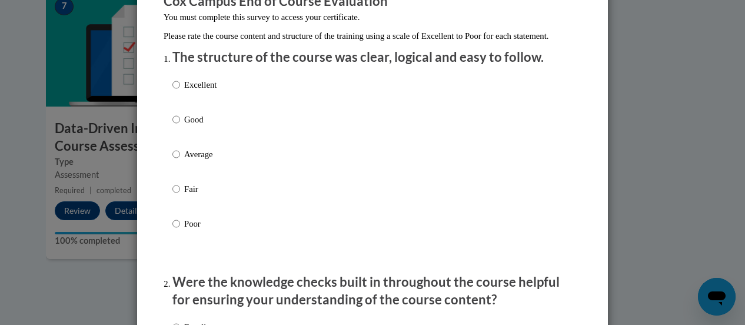
scroll to position [132, 0]
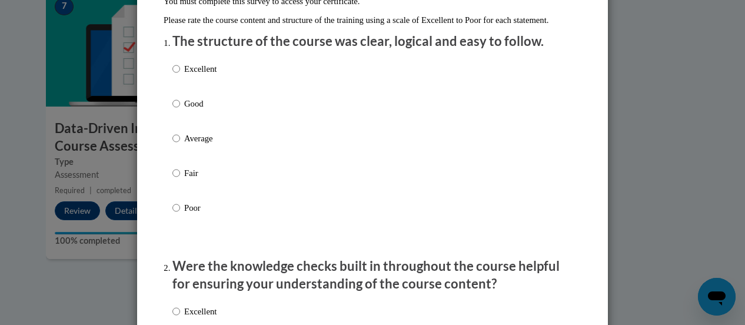
click at [185, 110] on p "Good" at bounding box center [200, 103] width 32 height 13
click at [180, 110] on input "Good" at bounding box center [176, 103] width 8 height 13
radio input "true"
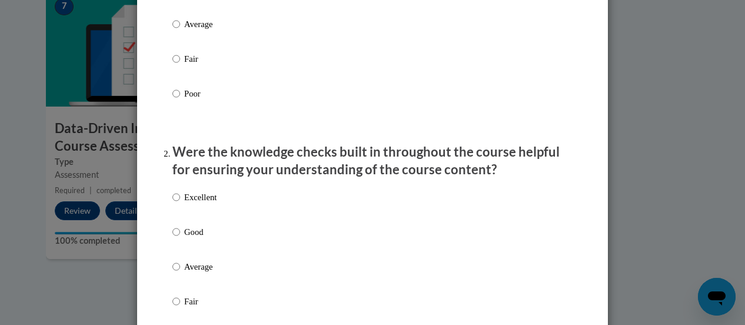
scroll to position [247, 0]
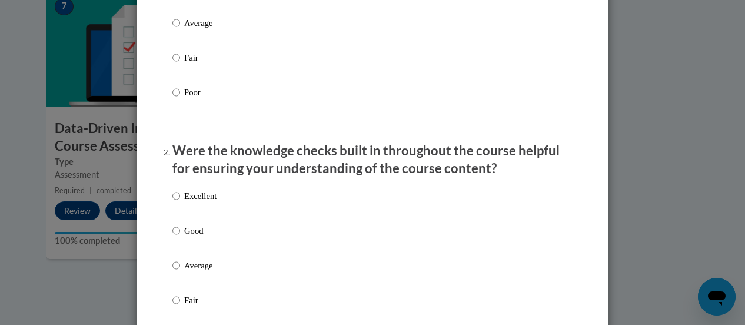
click at [187, 236] on div "Excellent Good Average Fair Poor" at bounding box center [194, 275] width 44 height 183
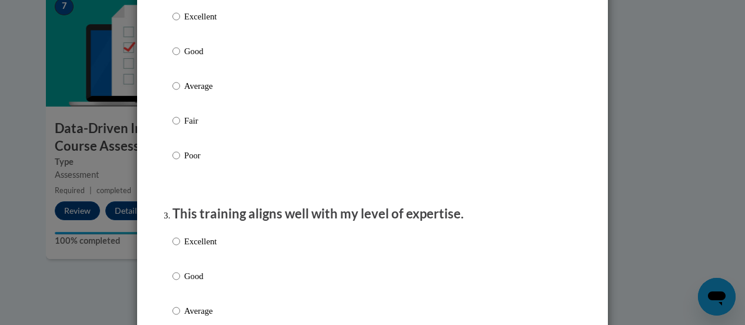
scroll to position [428, 0]
click at [196, 57] on p "Good" at bounding box center [200, 50] width 32 height 13
click at [180, 57] on input "Good" at bounding box center [176, 50] width 8 height 13
radio input "true"
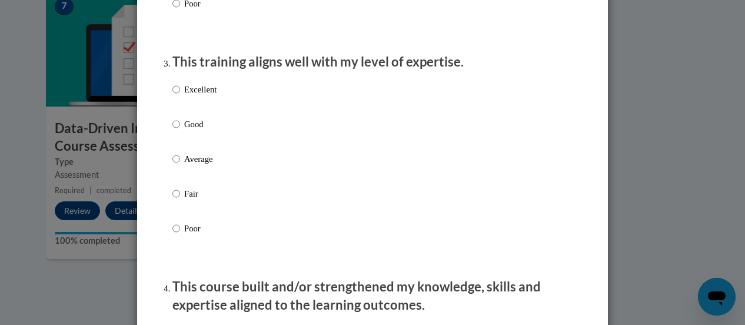
click at [200, 131] on p "Good" at bounding box center [200, 124] width 32 height 13
click at [180, 131] on input "Good" at bounding box center [176, 124] width 8 height 13
radio input "true"
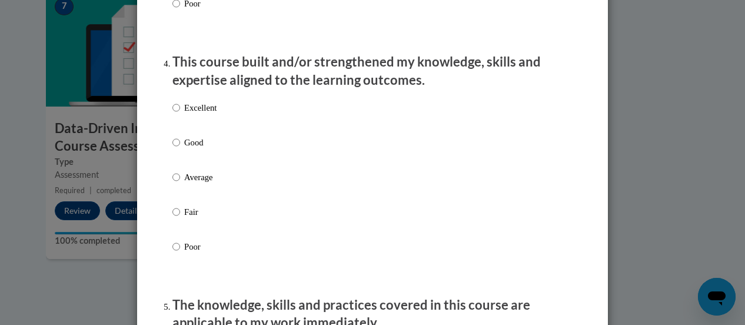
click at [200, 149] on p "Good" at bounding box center [200, 142] width 32 height 13
click at [180, 149] on input "Good" at bounding box center [176, 142] width 8 height 13
radio input "true"
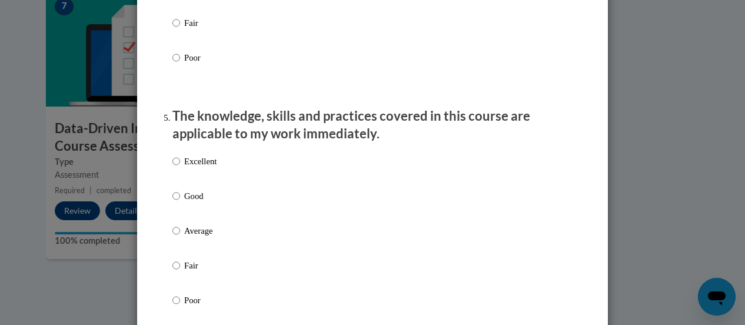
scroll to position [993, 0]
click at [200, 202] on p "Good" at bounding box center [200, 195] width 32 height 13
click at [180, 202] on input "Good" at bounding box center [176, 195] width 8 height 13
radio input "true"
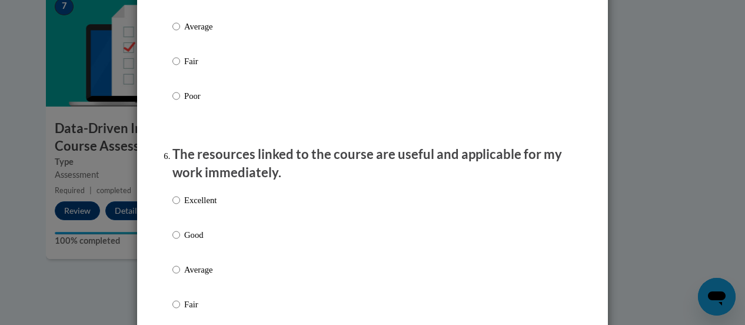
scroll to position [1200, 0]
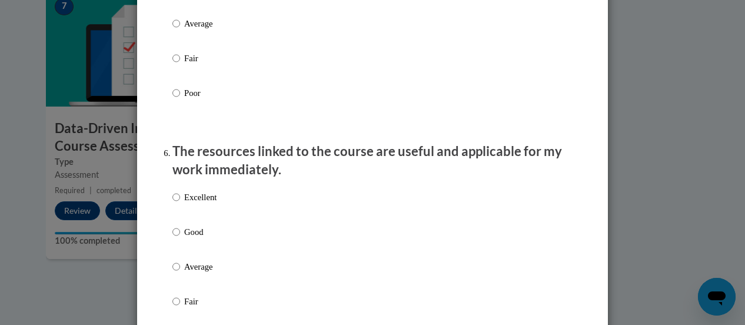
click at [202, 238] on p "Good" at bounding box center [200, 231] width 32 height 13
click at [180, 238] on input "Good" at bounding box center [176, 231] width 8 height 13
radio input "true"
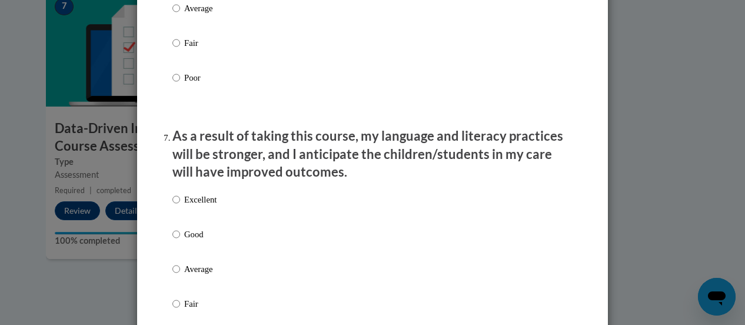
click at [202, 238] on p "Good" at bounding box center [200, 234] width 32 height 13
click at [180, 238] on input "Good" at bounding box center [176, 234] width 8 height 13
radio input "true"
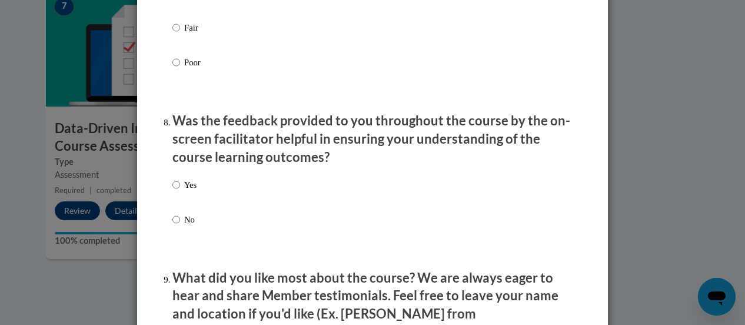
scroll to position [1735, 0]
click at [206, 189] on div "Yes No" at bounding box center [372, 216] width 400 height 88
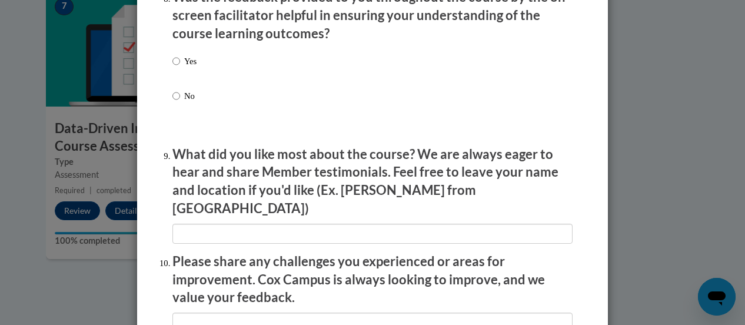
scroll to position [1858, 0]
click at [174, 68] on input "Yes" at bounding box center [176, 61] width 8 height 13
radio input "true"
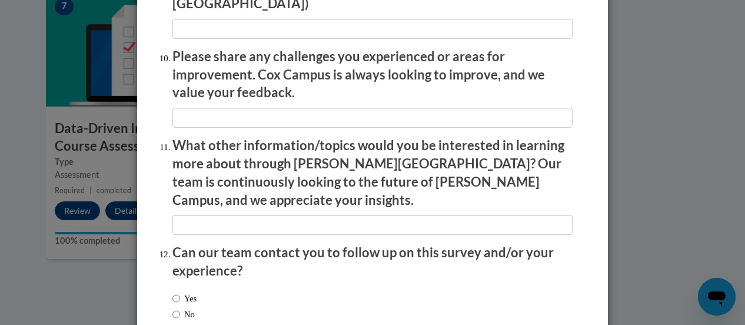
scroll to position [2123, 0]
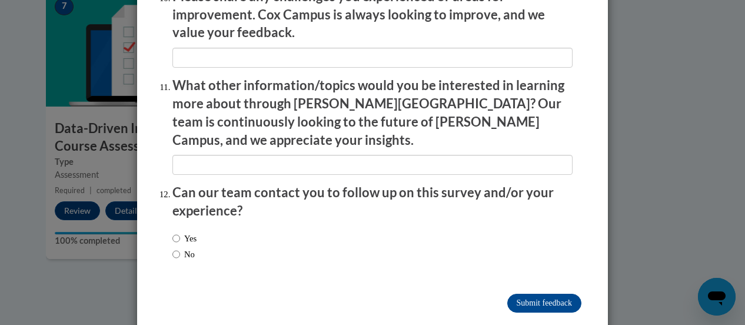
click at [181, 248] on label "No" at bounding box center [183, 254] width 22 height 13
click at [180, 248] on input "No" at bounding box center [176, 254] width 8 height 13
radio input "true"
click at [511, 294] on input "Submit feedback" at bounding box center [544, 303] width 74 height 19
